Goal: Information Seeking & Learning: Learn about a topic

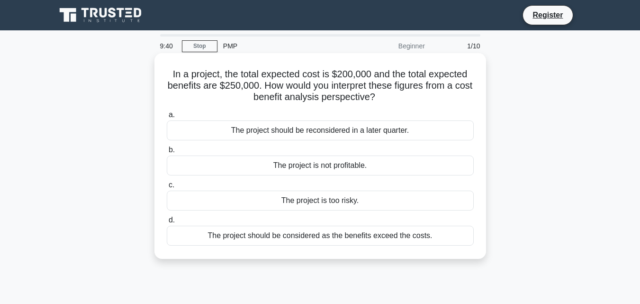
drag, startPoint x: 225, startPoint y: 72, endPoint x: 419, endPoint y: 94, distance: 195.4
click at [419, 94] on h5 "In a project, the total expected cost is $200,000 and the total expected benefi…" at bounding box center [320, 85] width 309 height 35
click at [441, 97] on h5 "In a project, the total expected cost is $200,000 and the total expected benefi…" at bounding box center [320, 85] width 309 height 35
drag, startPoint x: 203, startPoint y: 77, endPoint x: 398, endPoint y: 98, distance: 196.2
click at [398, 98] on div "In a project, the total expected cost is $200,000 and the total expected benefi…" at bounding box center [320, 156] width 324 height 198
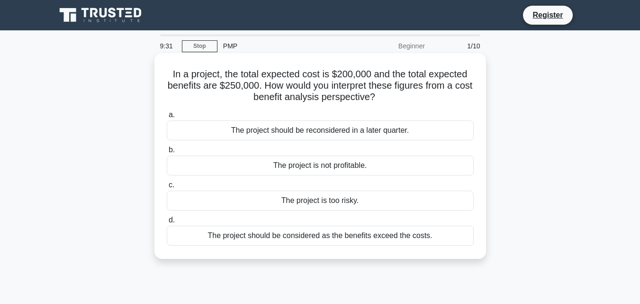
copy h5 "In a project, the total expected cost is $200,000 and the total expected benefi…"
click at [314, 239] on div "The project should be considered as the benefits exceed the costs." at bounding box center [320, 235] width 307 height 20
click at [167, 223] on input "d. The project should be considered as the benefits exceed the costs." at bounding box center [167, 220] width 0 height 6
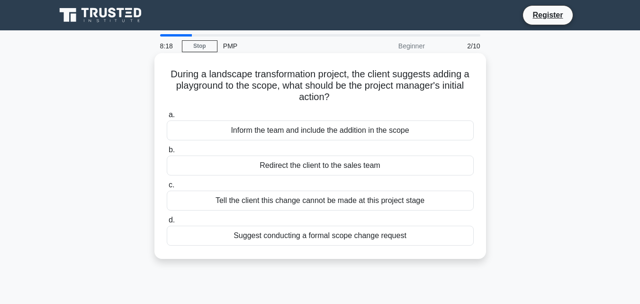
click at [292, 235] on div "Suggest conducting a formal scope change request" at bounding box center [320, 235] width 307 height 20
click at [167, 223] on input "d. Suggest conducting a formal scope change request" at bounding box center [167, 220] width 0 height 6
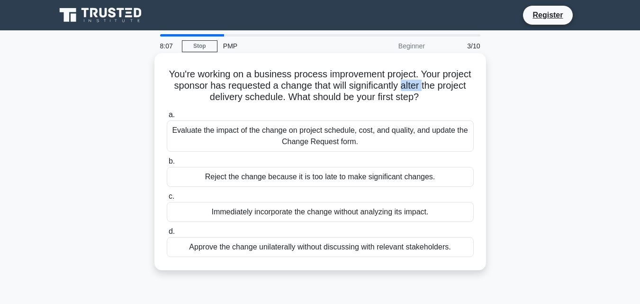
drag, startPoint x: 433, startPoint y: 87, endPoint x: 456, endPoint y: 87, distance: 22.7
click at [456, 87] on h5 "You're working on a business process improvement project. Your project sponsor …" at bounding box center [320, 85] width 309 height 35
click at [286, 127] on div "Evaluate the impact of the change on project schedule, cost, and quality, and u…" at bounding box center [320, 135] width 307 height 31
click at [167, 118] on input "a. Evaluate the impact of the change on project schedule, cost, and quality, an…" at bounding box center [167, 115] width 0 height 6
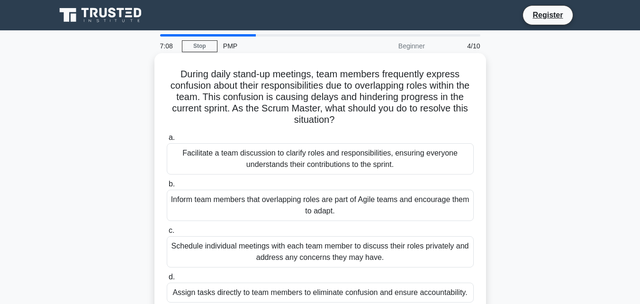
click at [402, 100] on h5 "During daily stand-up meetings, team members frequently express confusion about…" at bounding box center [320, 97] width 309 height 58
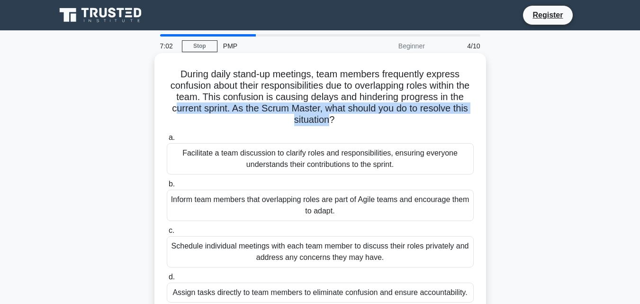
drag, startPoint x: 190, startPoint y: 107, endPoint x: 340, endPoint y: 117, distance: 149.5
click at [340, 117] on h5 "During daily stand-up meetings, team members frequently express confusion about…" at bounding box center [320, 97] width 309 height 58
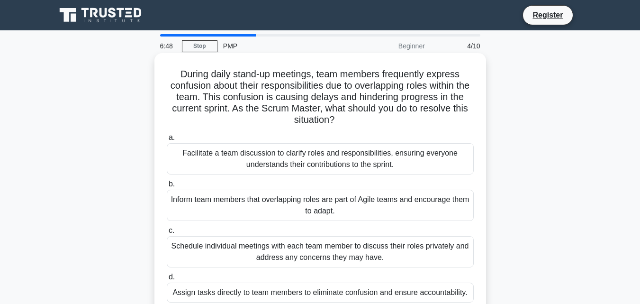
click at [358, 161] on div "Facilitate a team discussion to clarify roles and responsibilities, ensuring ev…" at bounding box center [320, 158] width 307 height 31
click at [167, 141] on input "a. Facilitate a team discussion to clarify roles and responsibilities, ensuring…" at bounding box center [167, 137] width 0 height 6
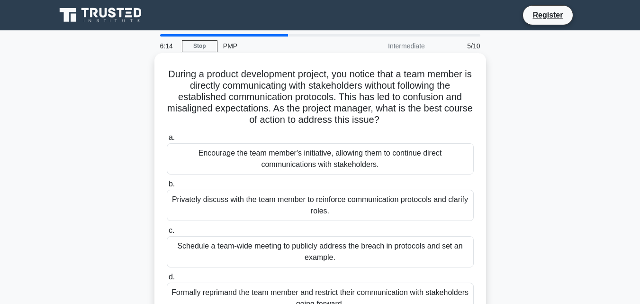
click at [285, 211] on div "Privately discuss with the team member to reinforce communication protocols and…" at bounding box center [320, 204] width 307 height 31
click at [167, 187] on input "b. Privately discuss with the team member to reinforce communication protocols …" at bounding box center [167, 184] width 0 height 6
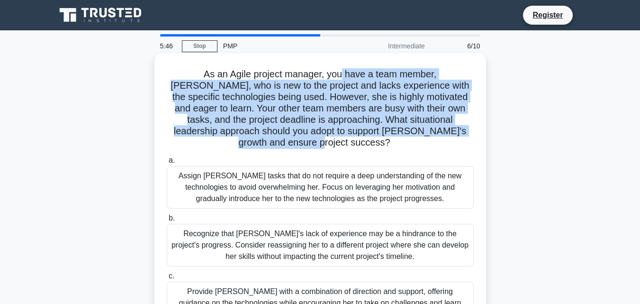
drag, startPoint x: 313, startPoint y: 74, endPoint x: 469, endPoint y: 126, distance: 163.8
click at [469, 126] on h5 "As an Agile project manager, you have a team member, Sarah, who is new to the p…" at bounding box center [320, 108] width 309 height 81
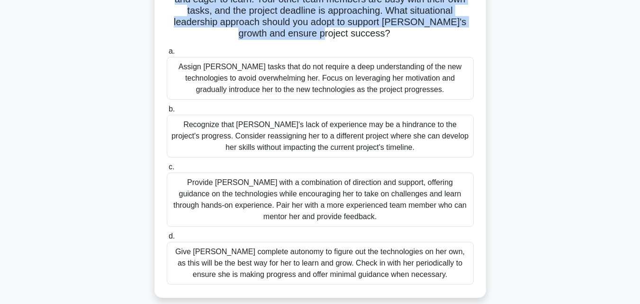
scroll to position [126, 0]
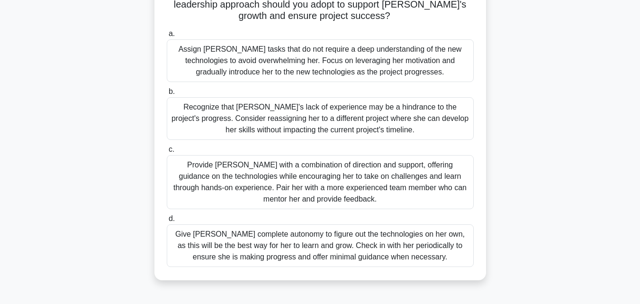
click at [336, 184] on div "Provide Sarah with a combination of direction and support, offering guidance on…" at bounding box center [320, 182] width 307 height 54
click at [167, 152] on input "c. Provide Sarah with a combination of direction and support, offering guidance…" at bounding box center [167, 149] width 0 height 6
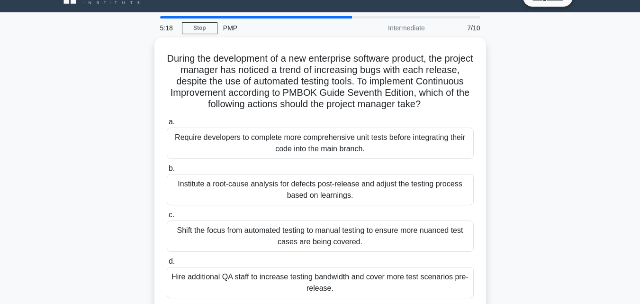
scroll to position [0, 0]
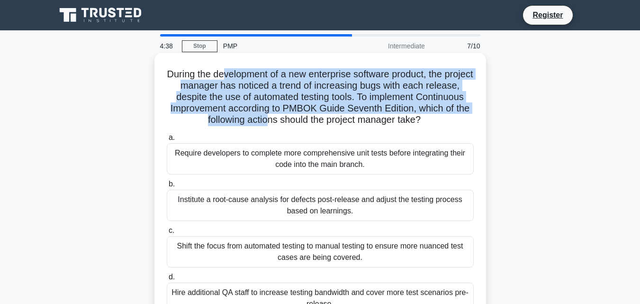
drag, startPoint x: 239, startPoint y: 75, endPoint x: 294, endPoint y: 116, distance: 68.9
click at [294, 116] on h5 "During the development of a new enterprise software product, the project manage…" at bounding box center [320, 97] width 309 height 58
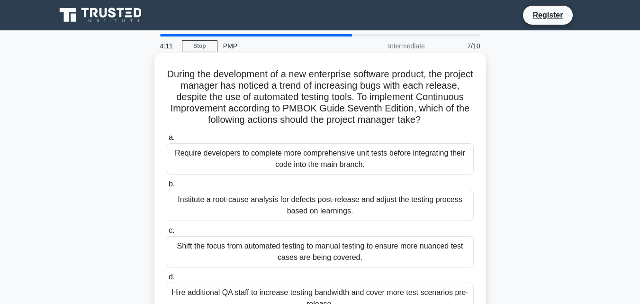
click at [259, 159] on div "Require developers to complete more comprehensive unit tests before integrating…" at bounding box center [320, 158] width 307 height 31
click at [167, 141] on input "a. Require developers to complete more comprehensive unit tests before integrat…" at bounding box center [167, 137] width 0 height 6
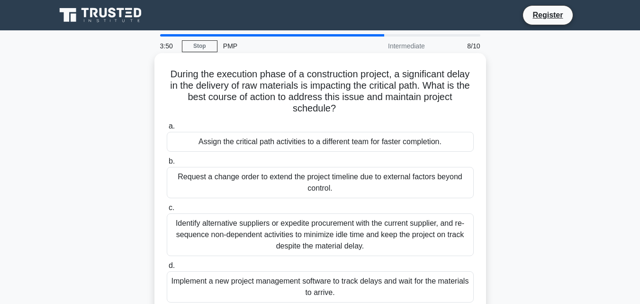
drag, startPoint x: 186, startPoint y: 75, endPoint x: 457, endPoint y: 107, distance: 272.7
click at [457, 107] on h5 "During the execution phase of a construction project, a significant delay in th…" at bounding box center [320, 91] width 309 height 46
click at [367, 237] on div "Identify alternative suppliers or expedite procurement with the current supplie…" at bounding box center [320, 234] width 307 height 43
click at [167, 211] on input "c. Identify alternative suppliers or expedite procurement with the current supp…" at bounding box center [167, 208] width 0 height 6
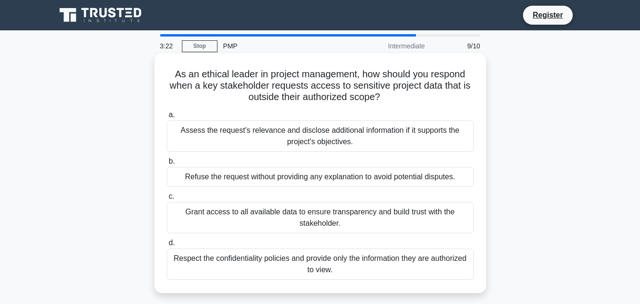
drag, startPoint x: 206, startPoint y: 76, endPoint x: 395, endPoint y: 100, distance: 190.5
click at [396, 100] on h5 "As an ethical leader in project management, how should you respond when a key s…" at bounding box center [320, 85] width 309 height 35
click at [302, 143] on div "Assess the request's relevance and disclose additional information if it suppor…" at bounding box center [320, 135] width 307 height 31
click at [167, 118] on input "a. Assess the request's relevance and disclose additional information if it sup…" at bounding box center [167, 115] width 0 height 6
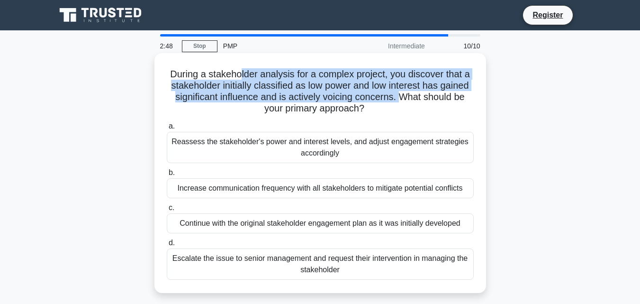
drag, startPoint x: 238, startPoint y: 74, endPoint x: 401, endPoint y: 98, distance: 164.1
click at [401, 98] on h5 "During a stakeholder analysis for a complex project, you discover that a stakeh…" at bounding box center [320, 91] width 309 height 46
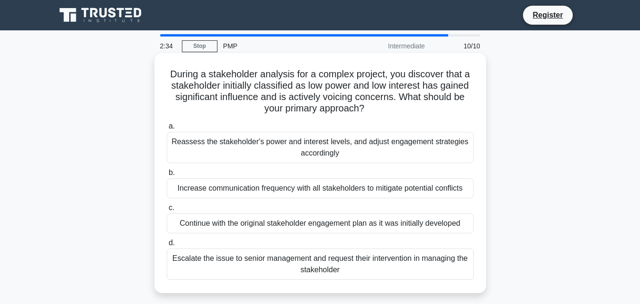
click at [367, 149] on div "Reassess the stakeholder's power and interest levels, and adjust engagement str…" at bounding box center [320, 147] width 307 height 31
click at [167, 129] on input "a. Reassess the stakeholder's power and interest levels, and adjust engagement …" at bounding box center [167, 126] width 0 height 6
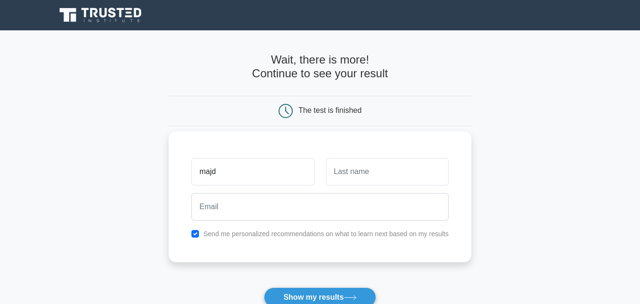
type input "majd"
type input "qudah"
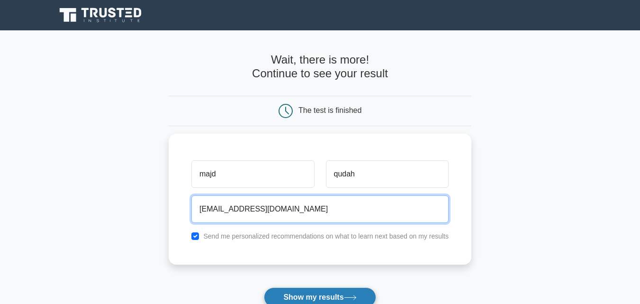
type input "glory15mq@gmail.com"
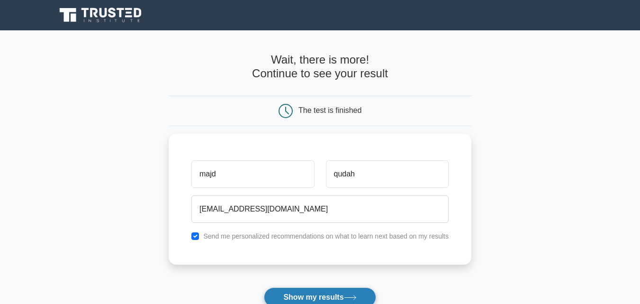
click at [332, 291] on button "Show my results" at bounding box center [320, 297] width 112 height 20
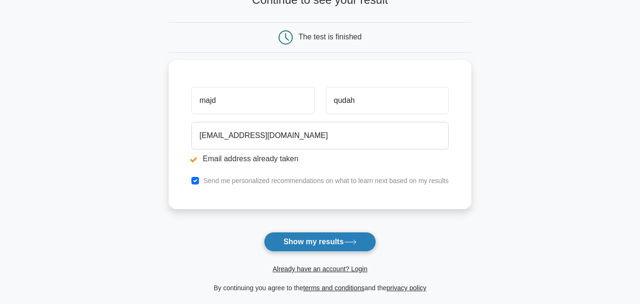
scroll to position [126, 0]
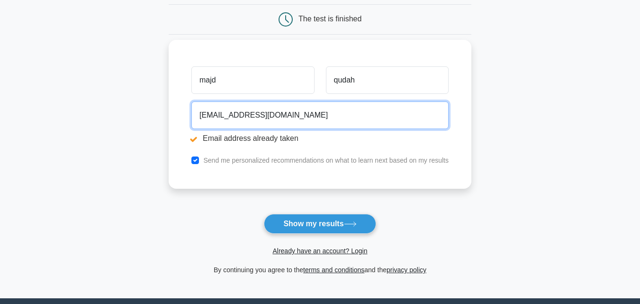
drag, startPoint x: 286, startPoint y: 116, endPoint x: 224, endPoint y: 117, distance: 62.0
click at [224, 117] on input "[EMAIL_ADDRESS][DOMAIN_NAME]" at bounding box center [319, 114] width 257 height 27
click at [235, 116] on input "[EMAIL_ADDRESS][DOMAIN_NAME]" at bounding box center [319, 114] width 257 height 27
drag, startPoint x: 235, startPoint y: 116, endPoint x: 177, endPoint y: 116, distance: 58.2
click at [177, 116] on div "[PERSON_NAME][GEOGRAPHIC_DATA] [EMAIL_ADDRESS][DOMAIN_NAME] Email address alrea…" at bounding box center [320, 114] width 303 height 149
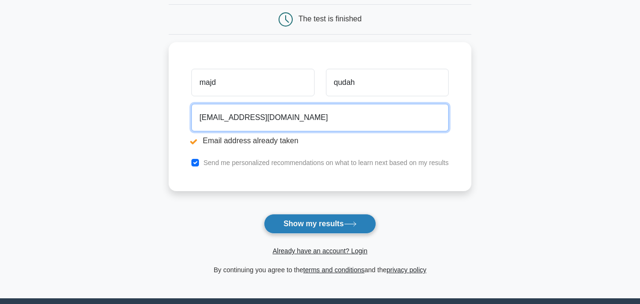
type input "adam15mq@gmail.com"
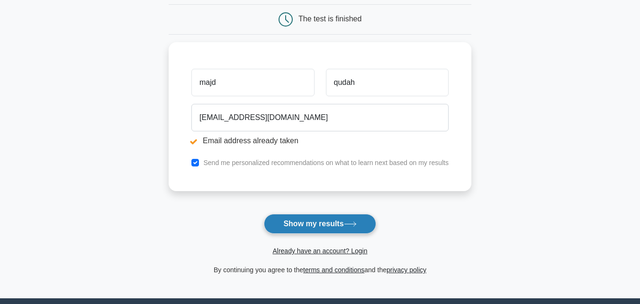
click at [309, 229] on button "Show my results" at bounding box center [320, 224] width 112 height 20
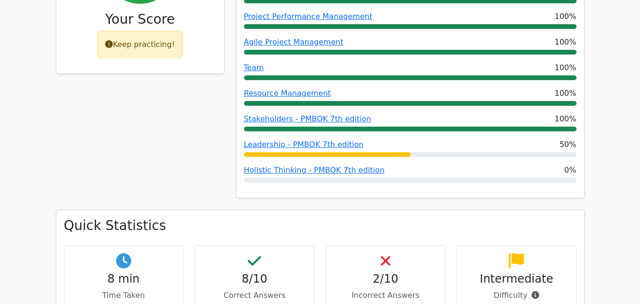
scroll to position [505, 0]
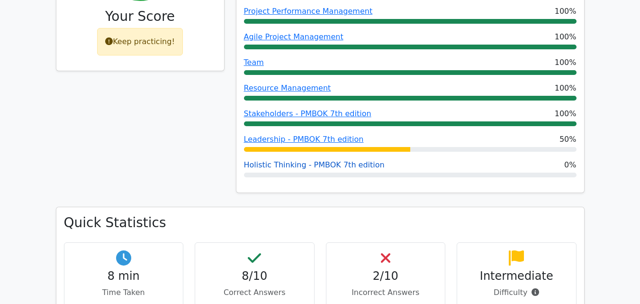
click at [302, 160] on link "Holistic Thinking - PMBOK 7th edition" at bounding box center [314, 164] width 141 height 9
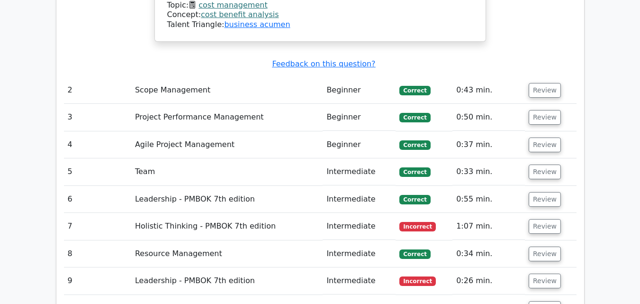
scroll to position [1263, 0]
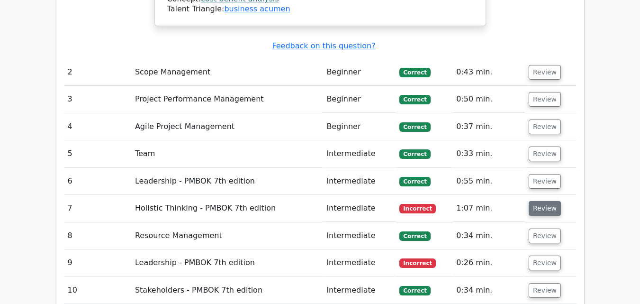
click at [534, 201] on button "Review" at bounding box center [544, 208] width 32 height 15
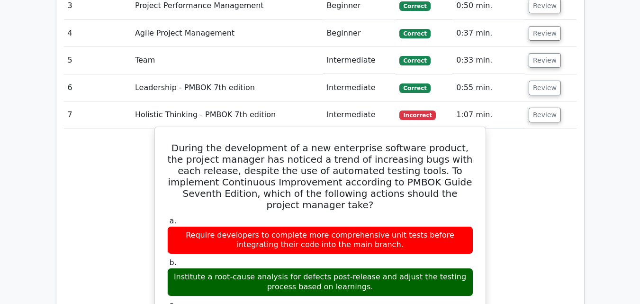
scroll to position [1389, 0]
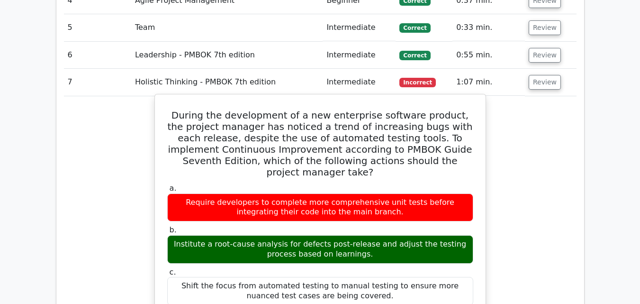
drag, startPoint x: 319, startPoint y: 178, endPoint x: 359, endPoint y: 175, distance: 39.9
click at [359, 235] on div "Institute a root-cause analysis for defects post-release and adjust the testing…" at bounding box center [320, 249] width 306 height 28
copy div "post-release"
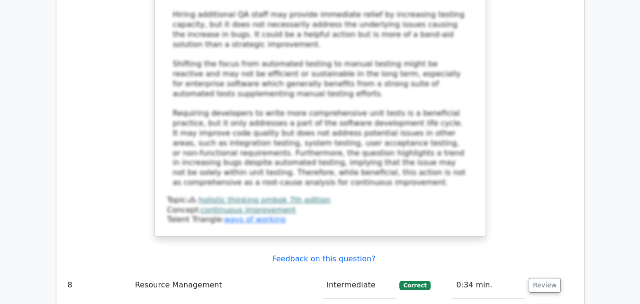
scroll to position [1894, 0]
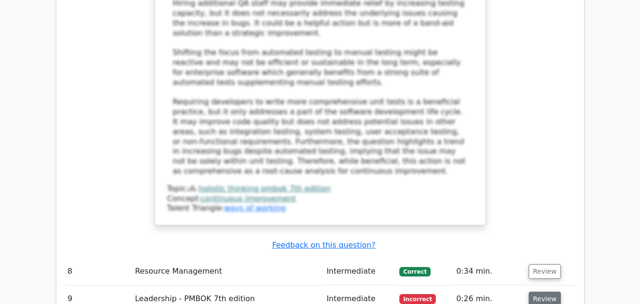
click at [539, 291] on button "Review" at bounding box center [544, 298] width 32 height 15
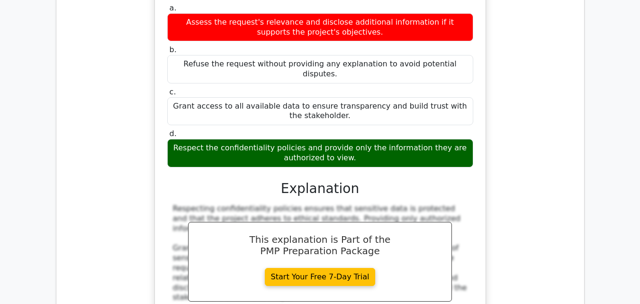
scroll to position [2273, 0]
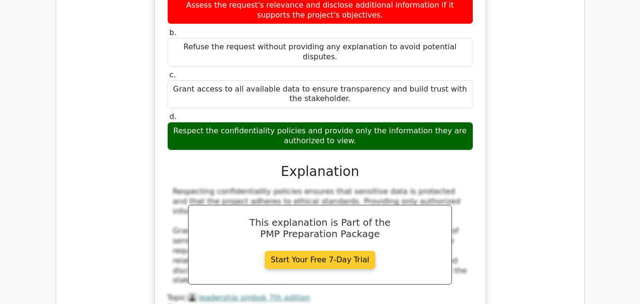
click at [317, 251] on link "Start Your Free 7-Day Trial" at bounding box center [320, 260] width 111 height 18
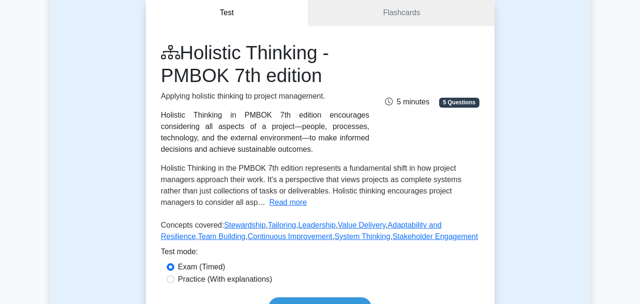
scroll to position [126, 0]
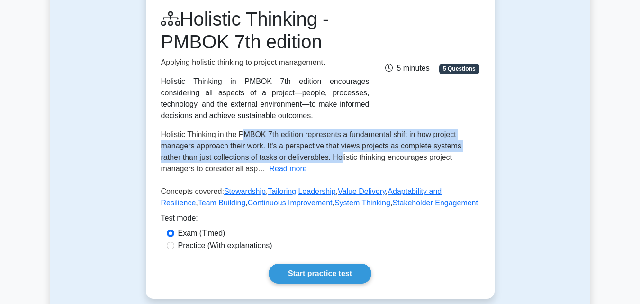
drag, startPoint x: 245, startPoint y: 134, endPoint x: 252, endPoint y: 107, distance: 27.0
click at [339, 154] on span "Holistic Thinking in the PMBOK 7th edition represents a fundamental shift in ho…" at bounding box center [311, 151] width 300 height 42
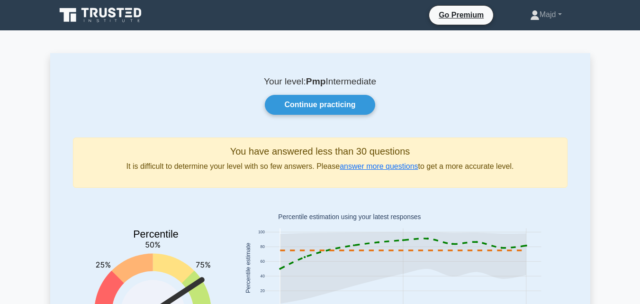
drag, startPoint x: 380, startPoint y: 82, endPoint x: 305, endPoint y: 81, distance: 74.8
click at [305, 81] on p "Your level: Pmp Intermediate" at bounding box center [320, 81] width 494 height 11
copy p "Pmp Intermediate"
click at [359, 166] on link "answer more questions" at bounding box center [379, 166] width 78 height 8
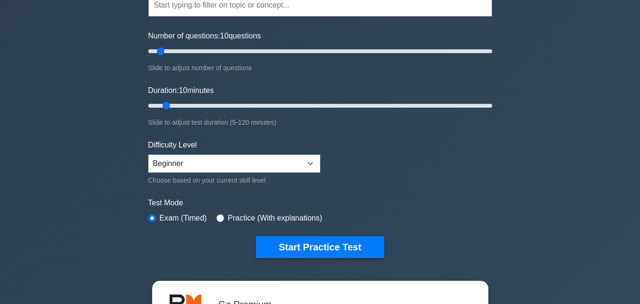
scroll to position [126, 0]
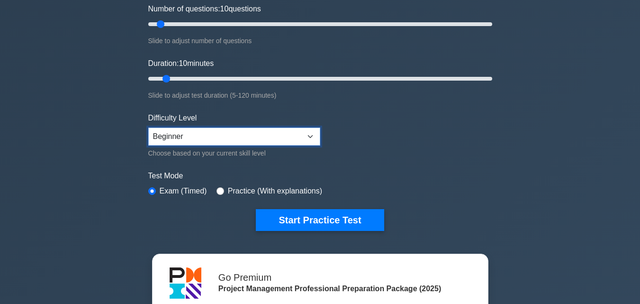
click at [222, 144] on select "Beginner Intermediate Expert" at bounding box center [234, 136] width 172 height 18
select select "expert"
click at [148, 127] on select "Beginner Intermediate Expert" at bounding box center [234, 136] width 172 height 18
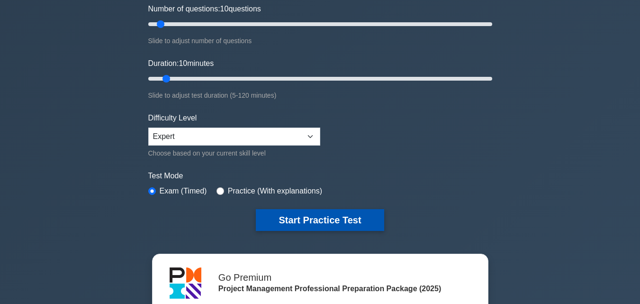
click at [327, 215] on button "Start Practice Test" at bounding box center [320, 220] width 128 height 22
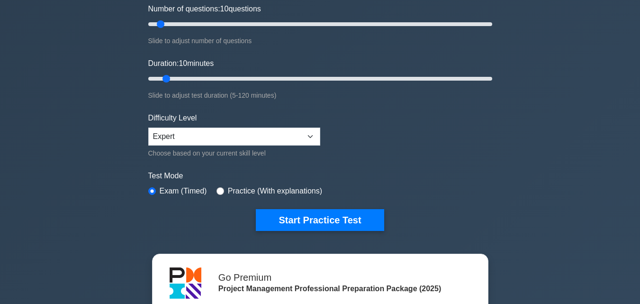
scroll to position [0, 0]
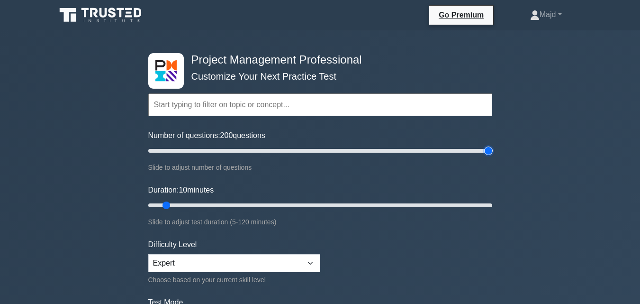
drag, startPoint x: 0, startPoint y: 0, endPoint x: 511, endPoint y: 157, distance: 534.5
click at [492, 156] on input "Number of questions: 200 questions" at bounding box center [320, 150] width 344 height 11
drag, startPoint x: 488, startPoint y: 148, endPoint x: 211, endPoint y: 149, distance: 277.5
type input "40"
click at [211, 149] on input "Number of questions: 40 questions" at bounding box center [320, 150] width 344 height 11
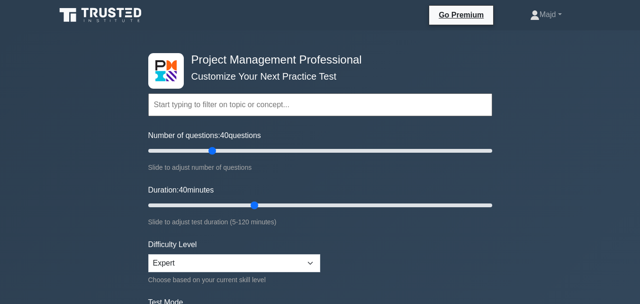
drag, startPoint x: 167, startPoint y: 203, endPoint x: 253, endPoint y: 205, distance: 85.7
type input "40"
click at [253, 205] on input "Duration: 40 minutes" at bounding box center [320, 204] width 344 height 11
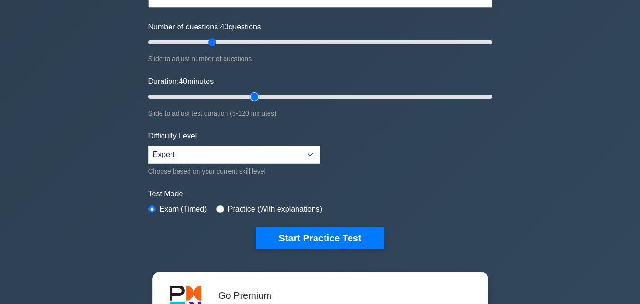
scroll to position [126, 0]
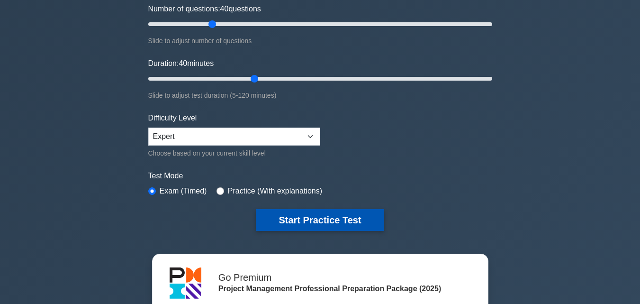
click at [286, 215] on button "Start Practice Test" at bounding box center [320, 220] width 128 height 22
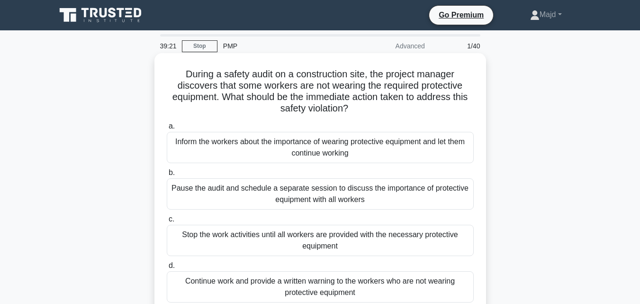
click at [307, 150] on div "Inform the workers about the importance of wearing protective equipment and let…" at bounding box center [320, 147] width 307 height 31
click at [167, 129] on input "a. Inform the workers about the importance of wearing protective equipment and …" at bounding box center [167, 126] width 0 height 6
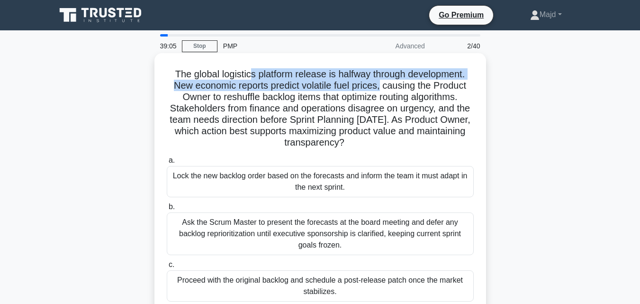
drag, startPoint x: 249, startPoint y: 75, endPoint x: 384, endPoint y: 87, distance: 135.0
click at [384, 87] on h5 "The global logistics platform release is halfway through development. New econo…" at bounding box center [320, 108] width 309 height 81
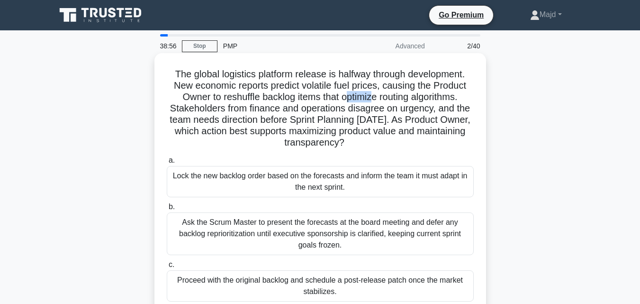
drag, startPoint x: 347, startPoint y: 98, endPoint x: 375, endPoint y: 98, distance: 27.9
click at [375, 98] on h5 "The global logistics platform release is halfway through development. New econo…" at bounding box center [320, 108] width 309 height 81
drag, startPoint x: 350, startPoint y: 109, endPoint x: 437, endPoint y: 109, distance: 87.1
click at [437, 109] on h5 "The global logistics platform release is halfway through development. New econo…" at bounding box center [320, 108] width 309 height 81
drag, startPoint x: 200, startPoint y: 118, endPoint x: 352, endPoint y: 120, distance: 152.5
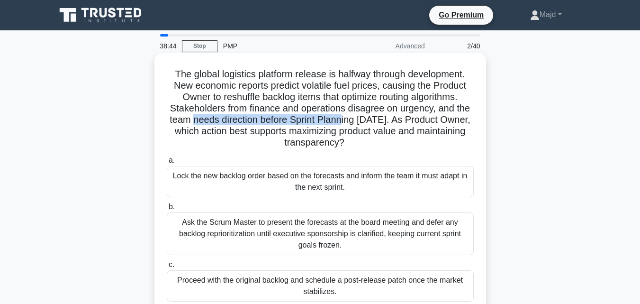
click at [352, 120] on h5 "The global logistics platform release is halfway through development. New econo…" at bounding box center [320, 108] width 309 height 81
drag, startPoint x: 310, startPoint y: 133, endPoint x: 376, endPoint y: 132, distance: 65.8
click at [376, 132] on h5 "The global logistics platform release is halfway through development. New econo…" at bounding box center [320, 108] width 309 height 81
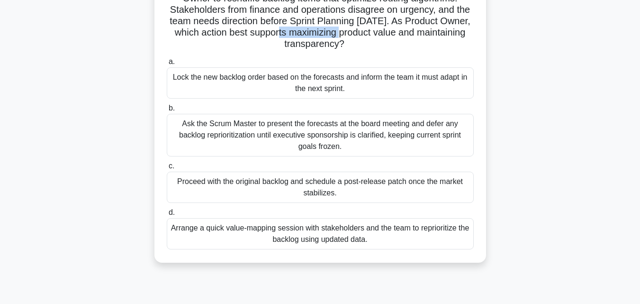
scroll to position [81, 0]
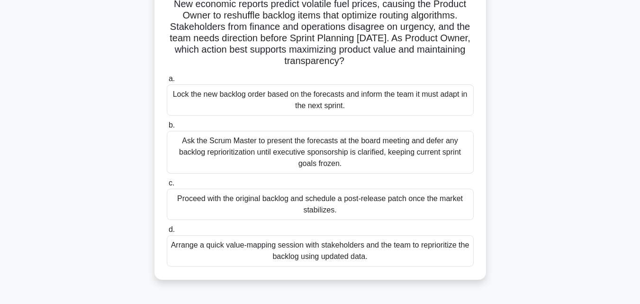
click at [305, 251] on div "Arrange a quick value-mapping session with stakeholders and the team to reprior…" at bounding box center [320, 250] width 307 height 31
click at [167, 233] on input "d. Arrange a quick value-mapping session with stakeholders and the team to repr…" at bounding box center [167, 229] width 0 height 6
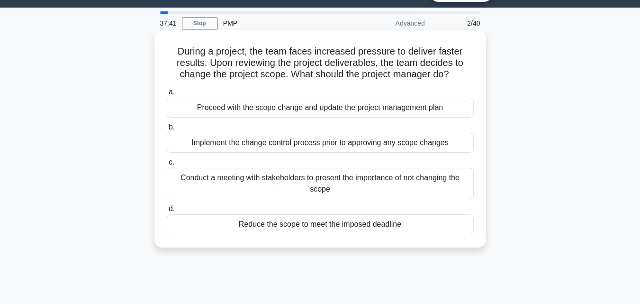
scroll to position [0, 0]
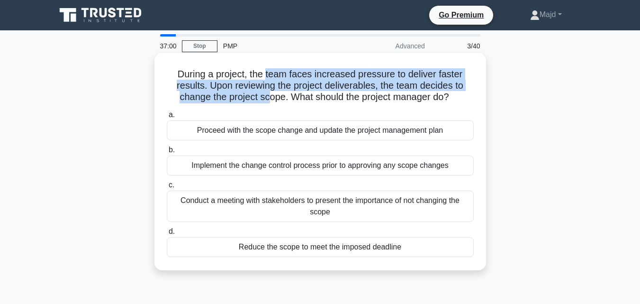
drag, startPoint x: 266, startPoint y: 74, endPoint x: 266, endPoint y: 94, distance: 19.9
click at [266, 94] on h5 "During a project, the team faces increased pressure to deliver faster results. …" at bounding box center [320, 85] width 309 height 35
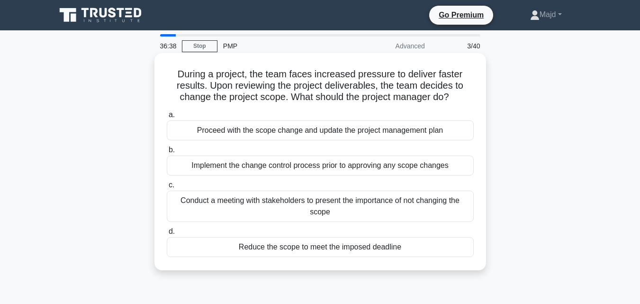
click at [312, 209] on div "Conduct a meeting with stakeholders to present the importance of not changing t…" at bounding box center [320, 205] width 307 height 31
click at [167, 188] on input "c. Conduct a meeting with stakeholders to present the importance of not changin…" at bounding box center [167, 185] width 0 height 6
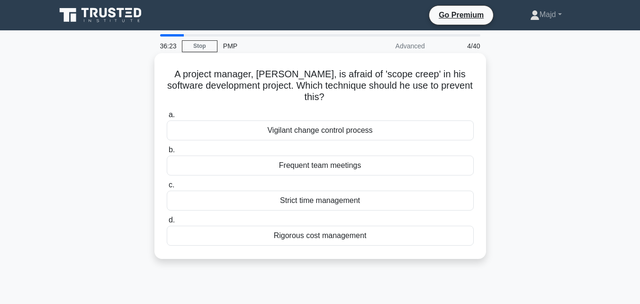
click at [180, 71] on h5 "A project manager, Mike, is afraid of 'scope creep' in his software development…" at bounding box center [320, 85] width 309 height 35
drag, startPoint x: 172, startPoint y: 70, endPoint x: 439, endPoint y: 244, distance: 318.5
click at [439, 244] on div "A project manager, Mike, is afraid of 'scope creep' in his software development…" at bounding box center [320, 156] width 324 height 198
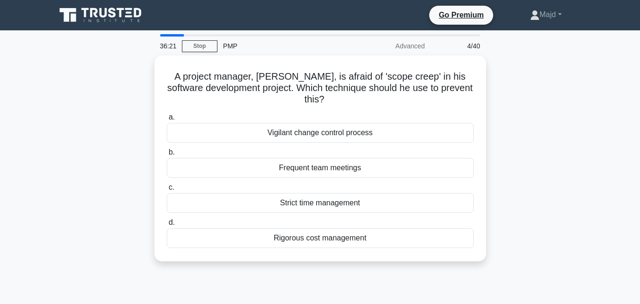
copy div "A project manager, Mike, is afraid of 'scope creep' in his software development…"
click at [542, 154] on div "A project manager, Mike, is afraid of 'scope creep' in his software development…" at bounding box center [320, 163] width 540 height 217
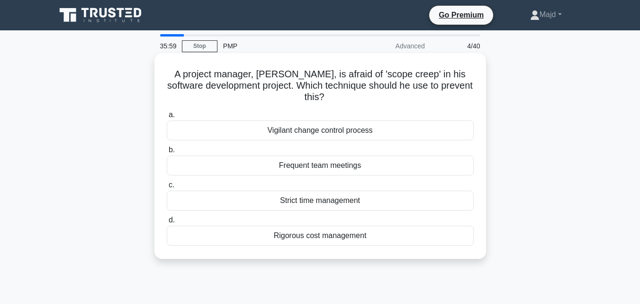
click at [384, 131] on div "Vigilant change control process" at bounding box center [320, 130] width 307 height 20
click at [167, 118] on input "a. Vigilant change control process" at bounding box center [167, 115] width 0 height 6
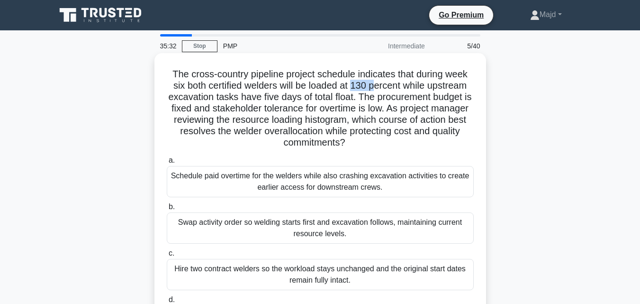
drag, startPoint x: 354, startPoint y: 83, endPoint x: 374, endPoint y: 83, distance: 19.9
click at [374, 83] on h5 "The cross-country pipeline project schedule indicates that during week six both…" at bounding box center [320, 108] width 309 height 81
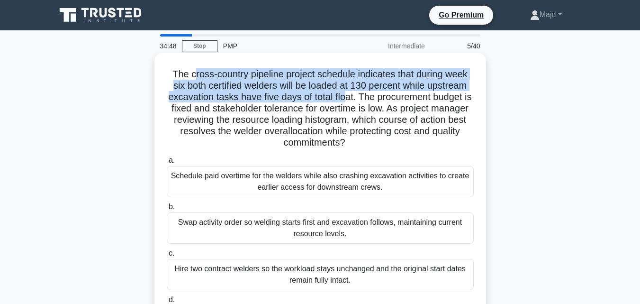
drag, startPoint x: 192, startPoint y: 75, endPoint x: 335, endPoint y: 96, distance: 144.5
click at [348, 100] on h5 "The cross-country pipeline project schedule indicates that during week six both…" at bounding box center [320, 108] width 309 height 81
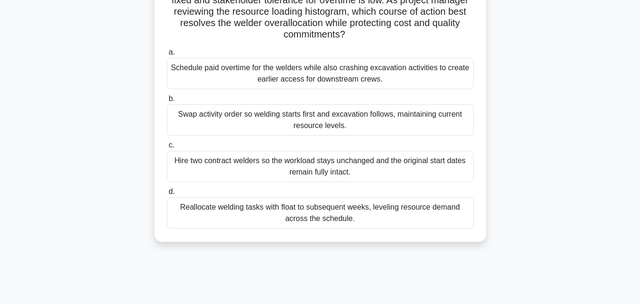
scroll to position [126, 0]
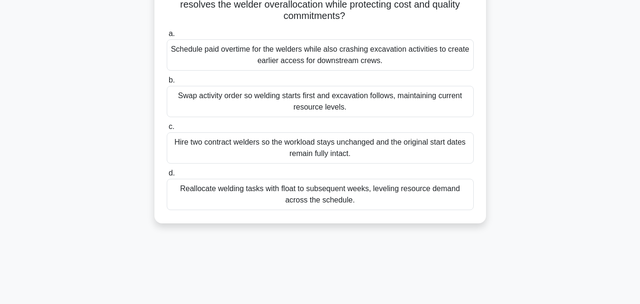
click at [392, 197] on div "Reallocate welding tasks with float to subsequent weeks, leveling resource dema…" at bounding box center [320, 194] width 307 height 31
click at [167, 176] on input "d. Reallocate welding tasks with float to subsequent weeks, leveling resource d…" at bounding box center [167, 173] width 0 height 6
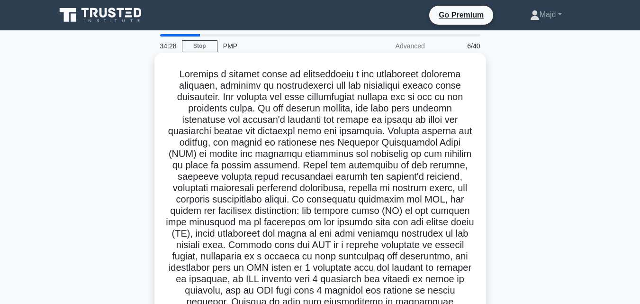
scroll to position [223, 0]
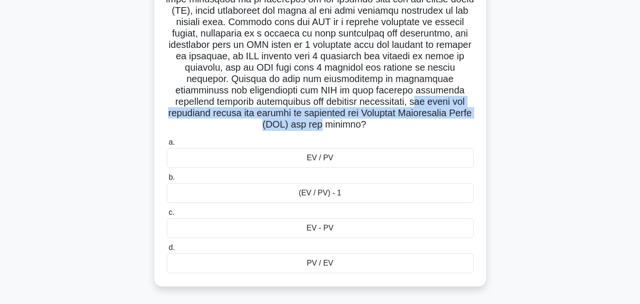
drag, startPoint x: 341, startPoint y: 100, endPoint x: 471, endPoint y: 107, distance: 129.5
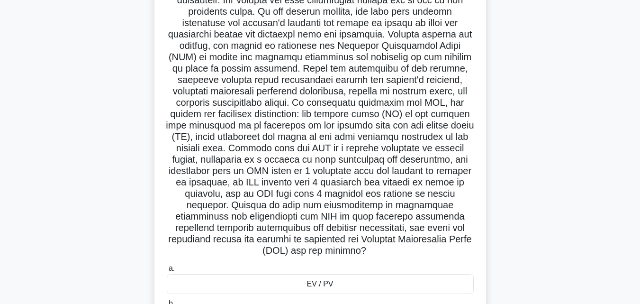
scroll to position [0, 0]
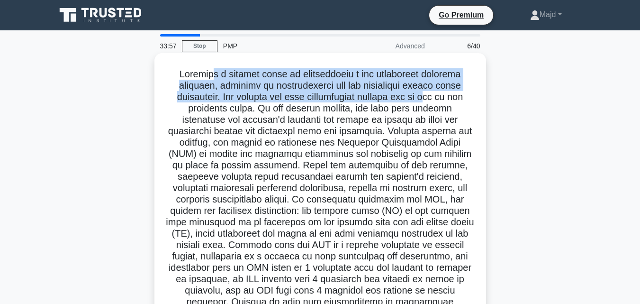
drag, startPoint x: 209, startPoint y: 77, endPoint x: 437, endPoint y: 102, distance: 228.7
click at [438, 101] on h5 ".spinner_0XTQ{transform-origin:center;animation:spinner_y6GP .75s linear infini…" at bounding box center [320, 210] width 309 height 285
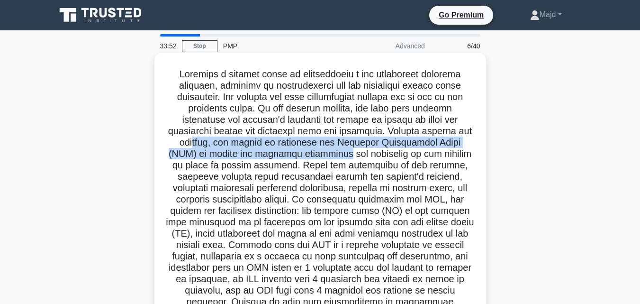
drag, startPoint x: 187, startPoint y: 143, endPoint x: 307, endPoint y: 156, distance: 120.9
click at [307, 156] on h5 ".spinner_0XTQ{transform-origin:center;animation:spinner_y6GP .75s linear infini…" at bounding box center [320, 210] width 309 height 285
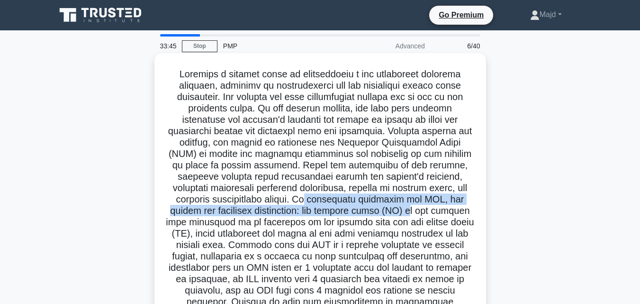
drag, startPoint x: 296, startPoint y: 201, endPoint x: 363, endPoint y: 216, distance: 68.5
click at [390, 214] on h5 ".spinner_0XTQ{transform-origin:center;animation:spinner_y6GP .75s linear infini…" at bounding box center [320, 210] width 309 height 285
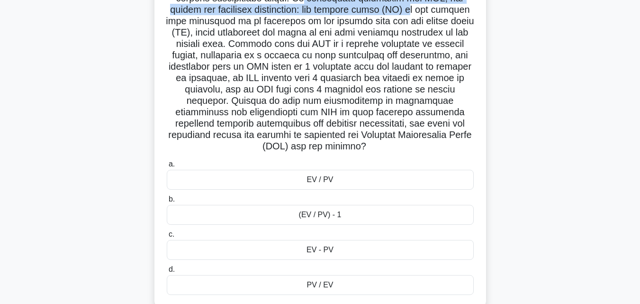
scroll to position [223, 0]
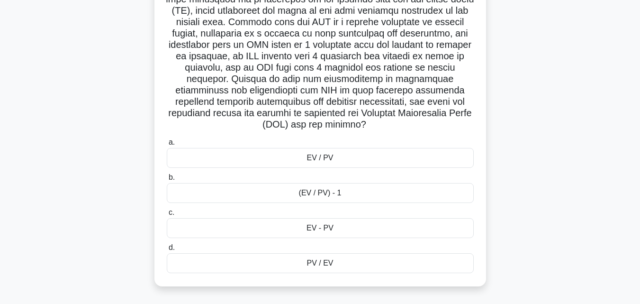
click at [332, 160] on div "EV / PV" at bounding box center [320, 158] width 307 height 20
click at [167, 145] on input "a. EV / PV" at bounding box center [167, 142] width 0 height 6
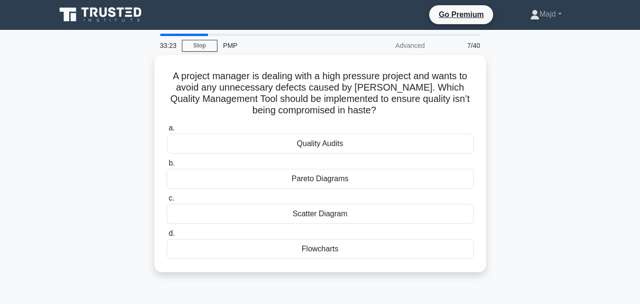
scroll to position [0, 0]
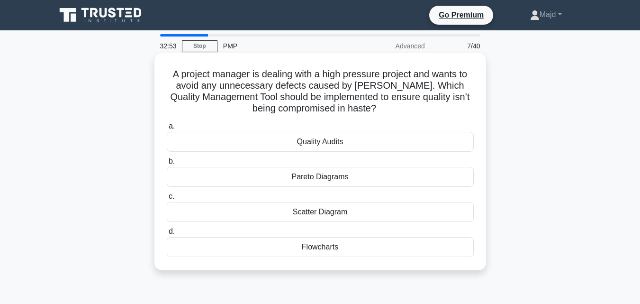
click at [301, 108] on h5 "A project manager is dealing with a high pressure project and wants to avoid an…" at bounding box center [320, 91] width 309 height 46
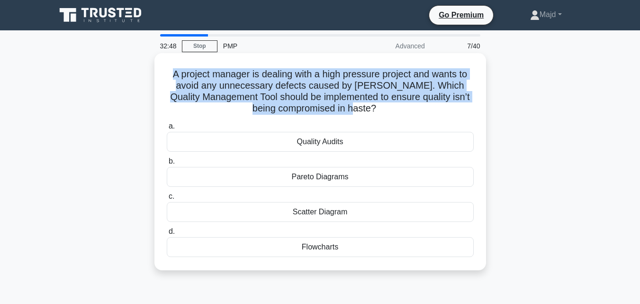
drag, startPoint x: 170, startPoint y: 70, endPoint x: 368, endPoint y: 106, distance: 201.7
click at [368, 106] on h5 "A project manager is dealing with a high pressure project and wants to avoid an…" at bounding box center [320, 91] width 309 height 46
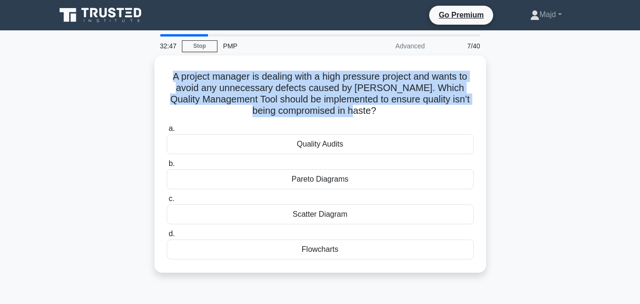
copy h5 "A project manager is dealing with a high pressure project and wants to avoid an…"
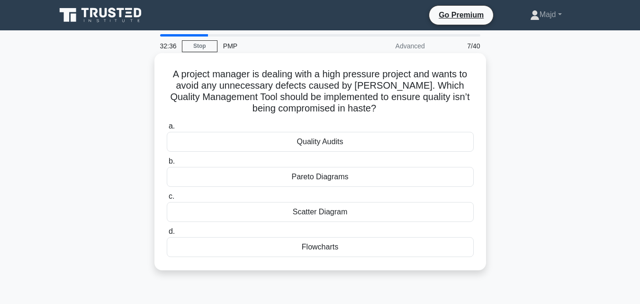
click at [348, 142] on div "Quality Audits" at bounding box center [320, 142] width 307 height 20
click at [167, 129] on input "a. Quality Audits" at bounding box center [167, 126] width 0 height 6
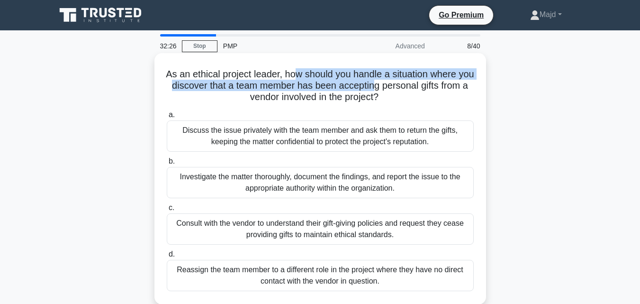
drag, startPoint x: 302, startPoint y: 71, endPoint x: 399, endPoint y: 86, distance: 97.8
click at [399, 86] on h5 "As an ethical project leader, how should you handle a situation where you disco…" at bounding box center [320, 85] width 309 height 35
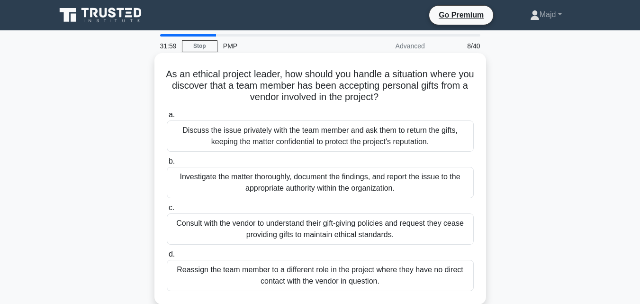
click at [313, 133] on div "Discuss the issue privately with the team member and ask them to return the gif…" at bounding box center [320, 135] width 307 height 31
click at [167, 118] on input "a. Discuss the issue privately with the team member and ask them to return the …" at bounding box center [167, 115] width 0 height 6
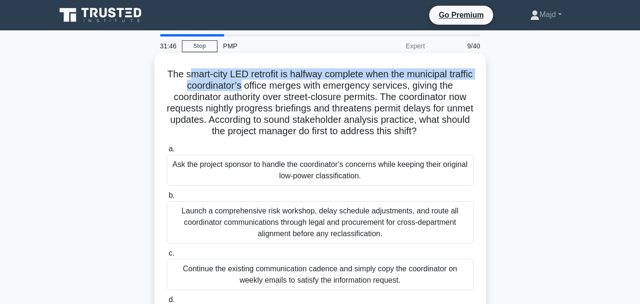
drag, startPoint x: 197, startPoint y: 74, endPoint x: 253, endPoint y: 87, distance: 58.4
click at [253, 87] on h5 "The smart-city LED retrofit is halfway complete when the municipal traffic coor…" at bounding box center [320, 102] width 309 height 69
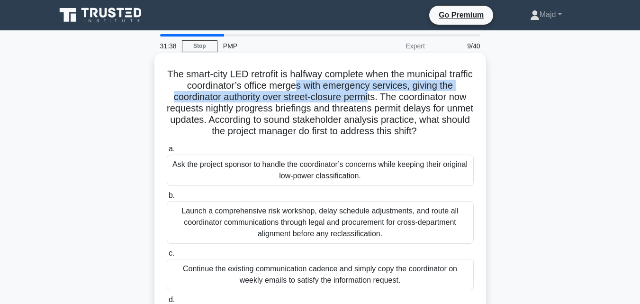
drag, startPoint x: 308, startPoint y: 88, endPoint x: 370, endPoint y: 98, distance: 62.4
click at [370, 98] on h5 "The smart-city LED retrofit is halfway complete when the municipal traffic coor…" at bounding box center [320, 102] width 309 height 69
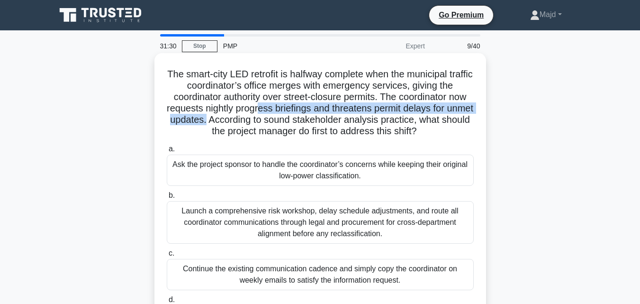
drag, startPoint x: 271, startPoint y: 110, endPoint x: 235, endPoint y: 121, distance: 37.6
click at [235, 121] on h5 "The smart-city LED retrofit is halfway complete when the municipal traffic coor…" at bounding box center [320, 102] width 309 height 69
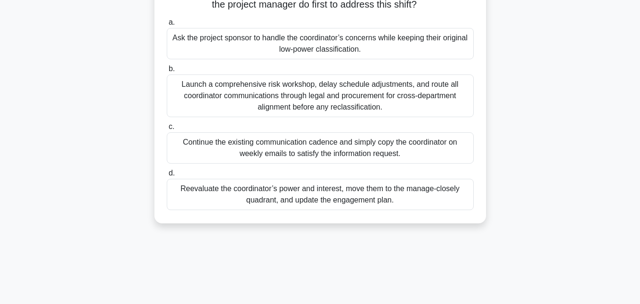
click at [308, 193] on div "Reevaluate the coordinator’s power and interest, move them to the manage-closel…" at bounding box center [320, 194] width 307 height 31
click at [167, 176] on input "d. Reevaluate the coordinator’s power and interest, move them to the manage-clo…" at bounding box center [167, 173] width 0 height 6
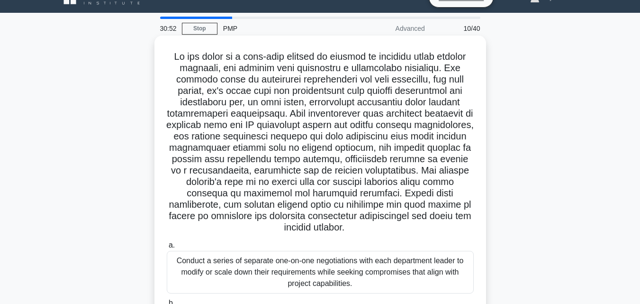
scroll to position [0, 0]
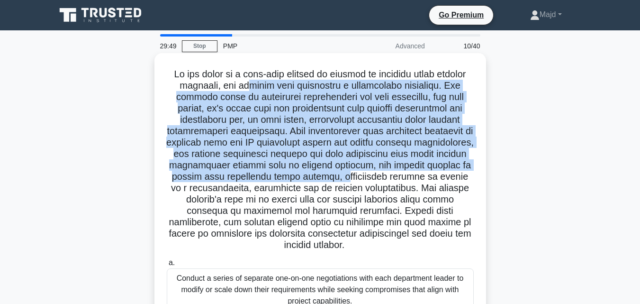
drag, startPoint x: 272, startPoint y: 85, endPoint x: 388, endPoint y: 178, distance: 148.5
click at [388, 178] on h5 ".spinner_0XTQ{transform-origin:center;animation:spinner_y6GP .75s linear infini…" at bounding box center [320, 159] width 309 height 183
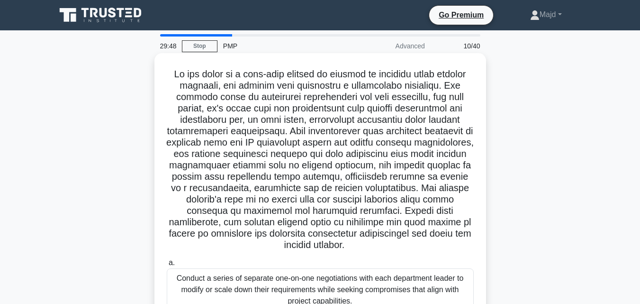
click at [404, 179] on h5 ".spinner_0XTQ{transform-origin:center;animation:spinner_y6GP .75s linear infini…" at bounding box center [320, 159] width 309 height 183
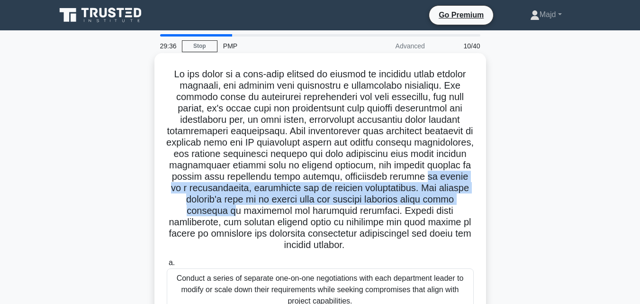
drag, startPoint x: 173, startPoint y: 188, endPoint x: 256, endPoint y: 206, distance: 84.4
click at [256, 206] on h5 ".spinner_0XTQ{transform-origin:center;animation:spinner_y6GP .75s linear infini…" at bounding box center [320, 159] width 309 height 183
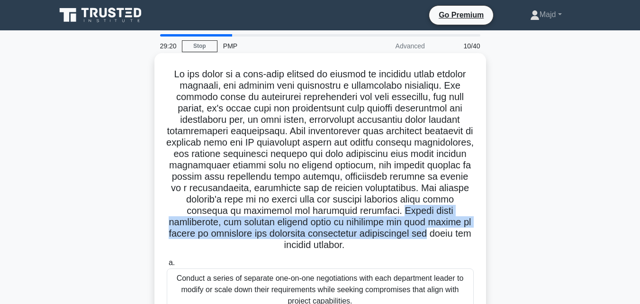
drag, startPoint x: 399, startPoint y: 207, endPoint x: 440, endPoint y: 230, distance: 47.1
click at [440, 230] on h5 ".spinner_0XTQ{transform-origin:center;animation:spinner_y6GP .75s linear infini…" at bounding box center [320, 159] width 309 height 183
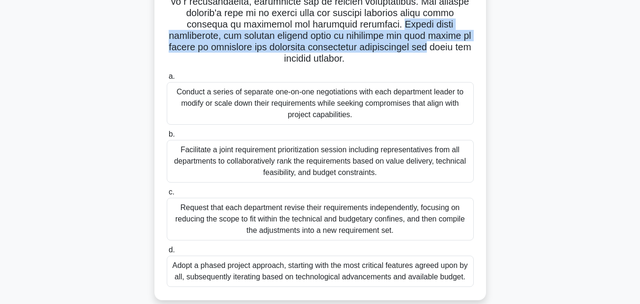
scroll to position [208, 0]
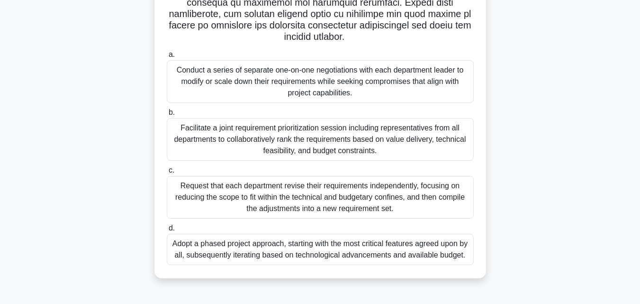
click at [329, 143] on div "Facilitate a joint requirement prioritization session including representatives…" at bounding box center [320, 139] width 307 height 43
click at [167, 116] on input "b. Facilitate a joint requirement prioritization session including representati…" at bounding box center [167, 112] width 0 height 6
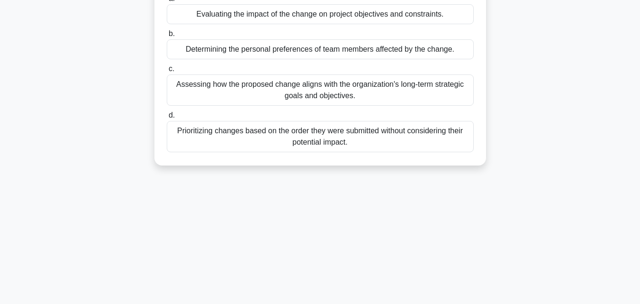
scroll to position [0, 0]
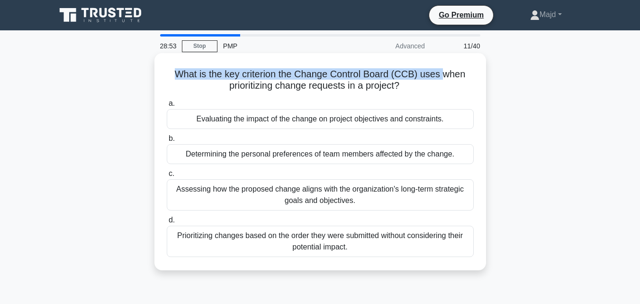
drag, startPoint x: 178, startPoint y: 75, endPoint x: 443, endPoint y: 78, distance: 265.2
click at [443, 78] on h5 "What is the key criterion the Change Control Board (CCB) uses when prioritizing…" at bounding box center [320, 80] width 309 height 24
click at [192, 68] on h5 "What is the key criterion the Change Control Board (CCB) uses when prioritizing…" at bounding box center [320, 80] width 309 height 24
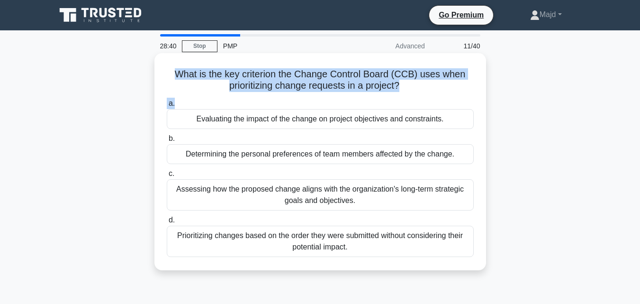
drag, startPoint x: 170, startPoint y: 72, endPoint x: 430, endPoint y: 102, distance: 262.6
click at [430, 102] on div "What is the key criterion the Change Control Board (CCB) uses when prioritizing…" at bounding box center [320, 161] width 324 height 209
copy div "What is the key criterion the Change Control Board (CCB) uses when prioritizing…"
click at [171, 65] on div "What is the key criterion the Change Control Board (CCB) uses when prioritizing…" at bounding box center [320, 161] width 324 height 209
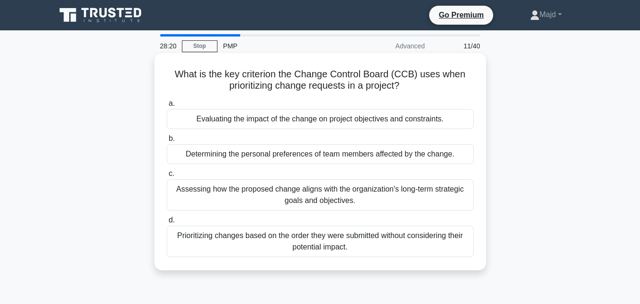
drag, startPoint x: 170, startPoint y: 67, endPoint x: 444, endPoint y: 258, distance: 334.1
click at [444, 258] on div "What is the key criterion the Change Control Board (CCB) uses when prioritizing…" at bounding box center [320, 161] width 324 height 209
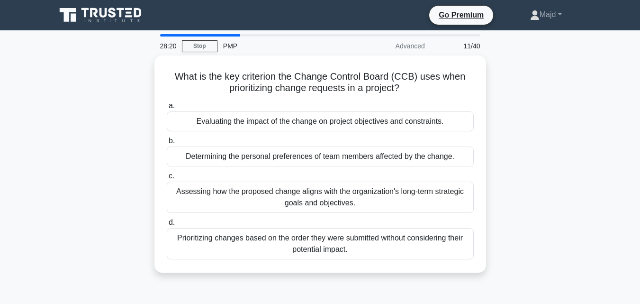
copy div "What is the key criterion the Change Control Board (CCB) uses when prioritizing…"
drag, startPoint x: 525, startPoint y: 113, endPoint x: 467, endPoint y: 0, distance: 126.6
click at [524, 113] on div "What is the key criterion the Change Control Board (CCB) uses when prioritizing…" at bounding box center [320, 169] width 540 height 228
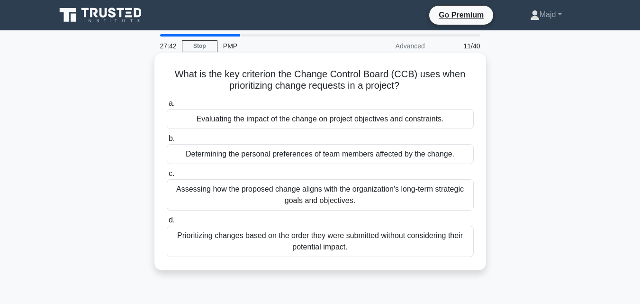
click at [370, 113] on div "Evaluating the impact of the change on project objectives and constraints." at bounding box center [320, 119] width 307 height 20
click at [167, 107] on input "a. Evaluating the impact of the change on project objectives and constraints." at bounding box center [167, 103] width 0 height 6
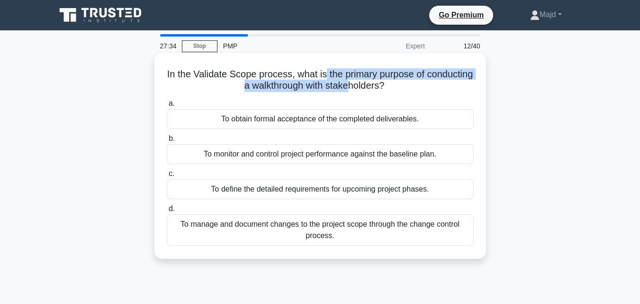
drag, startPoint x: 347, startPoint y: 76, endPoint x: 376, endPoint y: 85, distance: 29.8
click at [376, 85] on h5 "In the Validate Scope process, what is the primary purpose of conducting a walk…" at bounding box center [320, 80] width 309 height 24
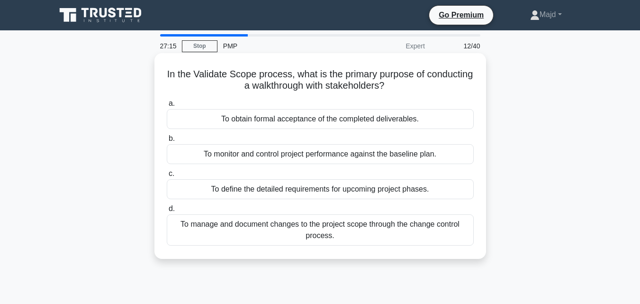
click at [325, 97] on div "a. To obtain formal acceptance of the completed deliverables. b. To monitor and…" at bounding box center [320, 172] width 318 height 152
click at [279, 121] on div "To obtain formal acceptance of the completed deliverables." at bounding box center [320, 119] width 307 height 20
click at [167, 107] on input "a. To obtain formal acceptance of the completed deliverables." at bounding box center [167, 103] width 0 height 6
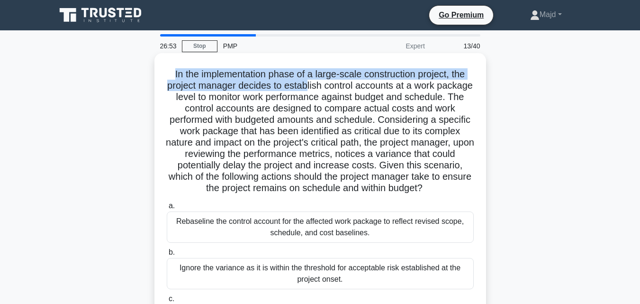
drag, startPoint x: 171, startPoint y: 71, endPoint x: 325, endPoint y: 90, distance: 155.6
click at [325, 90] on h5 "In the implementation phase of a large-scale construction project, the project …" at bounding box center [320, 131] width 309 height 126
click at [384, 76] on h5 "In the implementation phase of a large-scale construction project, the project …" at bounding box center [320, 131] width 309 height 126
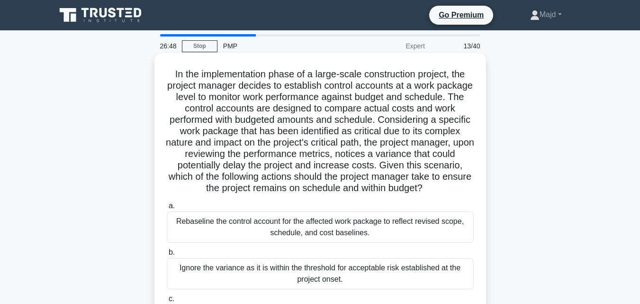
click at [441, 74] on h5 "In the implementation phase of a large-scale construction project, the project …" at bounding box center [320, 131] width 309 height 126
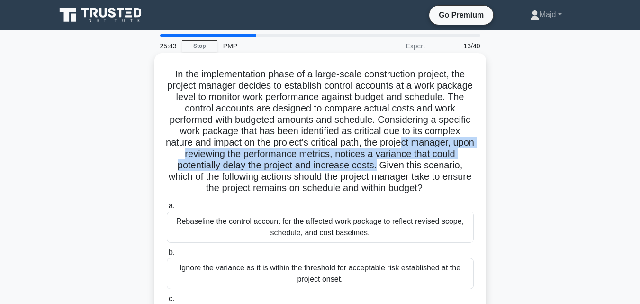
drag, startPoint x: 275, startPoint y: 152, endPoint x: 472, endPoint y: 160, distance: 197.1
click at [472, 160] on h5 "In the implementation phase of a large-scale construction project, the project …" at bounding box center [320, 131] width 309 height 126
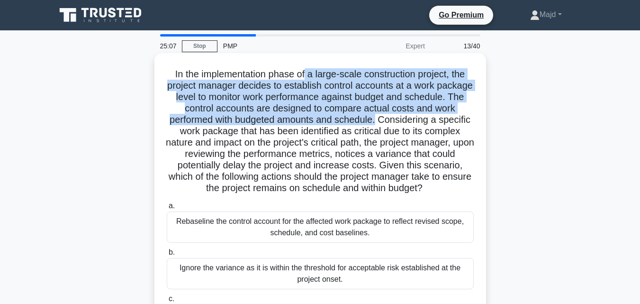
drag, startPoint x: 305, startPoint y: 75, endPoint x: 453, endPoint y: 117, distance: 154.0
click at [453, 117] on h5 "In the implementation phase of a large-scale construction project, the project …" at bounding box center [320, 131] width 309 height 126
click at [240, 111] on h5 "In the implementation phase of a large-scale construction project, the project …" at bounding box center [320, 131] width 309 height 126
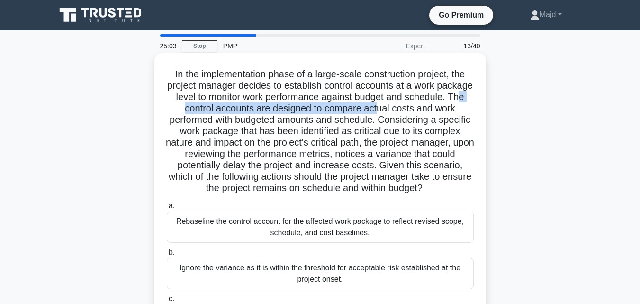
drag, startPoint x: 226, startPoint y: 109, endPoint x: 431, endPoint y: 109, distance: 205.5
click at [431, 109] on h5 "In the implementation phase of a large-scale construction project, the project …" at bounding box center [320, 131] width 309 height 126
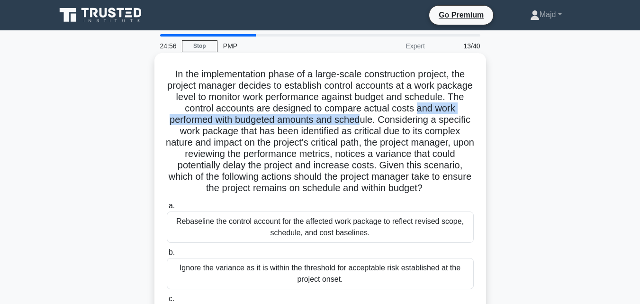
drag, startPoint x: 194, startPoint y: 125, endPoint x: 432, endPoint y: 120, distance: 238.2
click at [432, 120] on h5 "In the implementation phase of a large-scale construction project, the project …" at bounding box center [320, 131] width 309 height 126
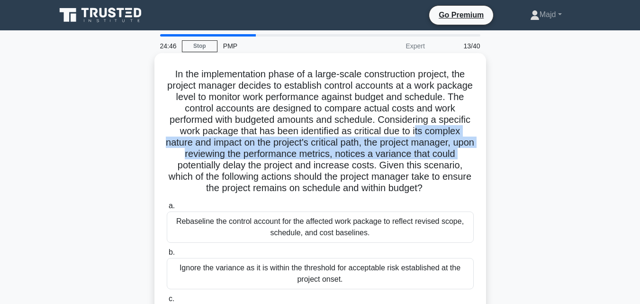
drag, startPoint x: 202, startPoint y: 144, endPoint x: 259, endPoint y: 169, distance: 62.2
click at [259, 169] on h5 "In the implementation phase of a large-scale construction project, the project …" at bounding box center [320, 131] width 309 height 126
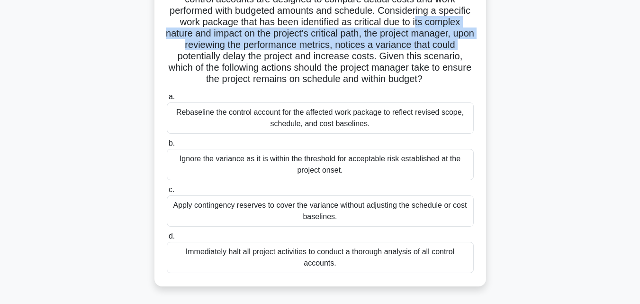
scroll to position [126, 0]
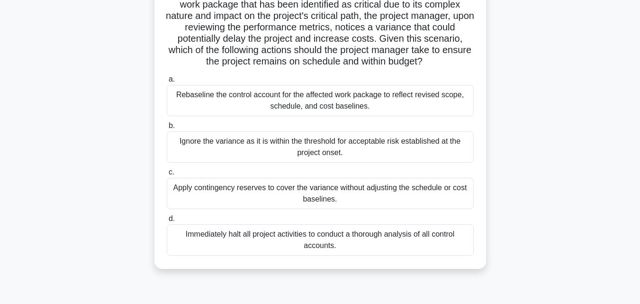
click at [258, 205] on div "Apply contingency reserves to cover the variance without adjusting the schedule…" at bounding box center [320, 193] width 307 height 31
click at [167, 175] on input "c. Apply contingency reserves to cover the variance without adjusting the sched…" at bounding box center [167, 172] width 0 height 6
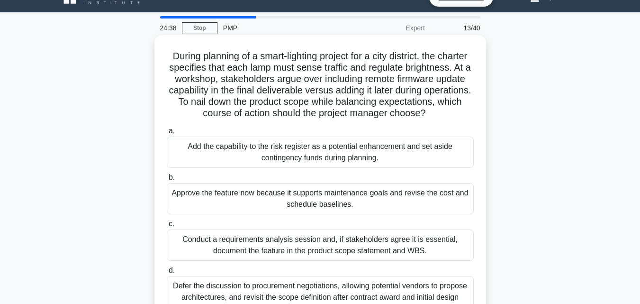
scroll to position [0, 0]
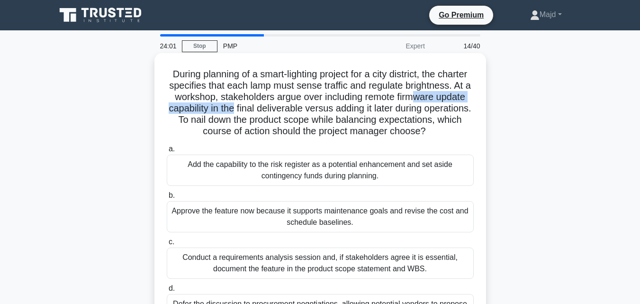
drag, startPoint x: 187, startPoint y: 111, endPoint x: 311, endPoint y: 109, distance: 123.6
click at [309, 109] on h5 "During planning of a smart-lighting project for a city district, the charter sp…" at bounding box center [320, 102] width 309 height 69
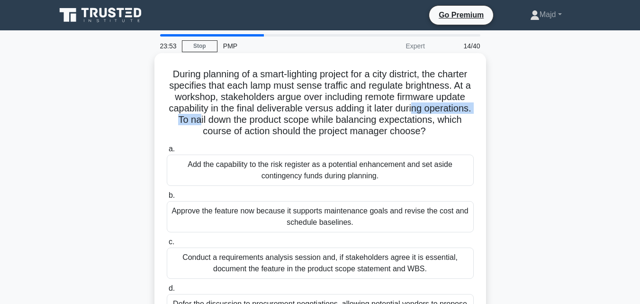
drag, startPoint x: 194, startPoint y: 123, endPoint x: 282, endPoint y: 121, distance: 88.1
click at [282, 121] on h5 "During planning of a smart-lighting project for a city district, the charter sp…" at bounding box center [320, 102] width 309 height 69
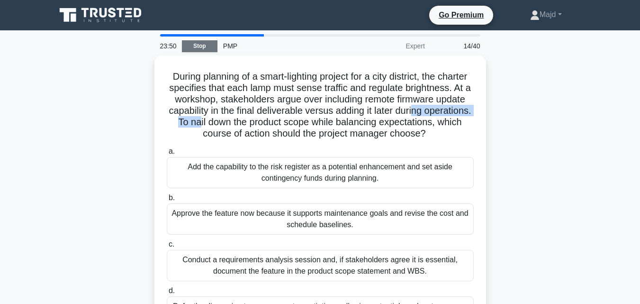
click at [196, 42] on link "Stop" at bounding box center [200, 46] width 36 height 12
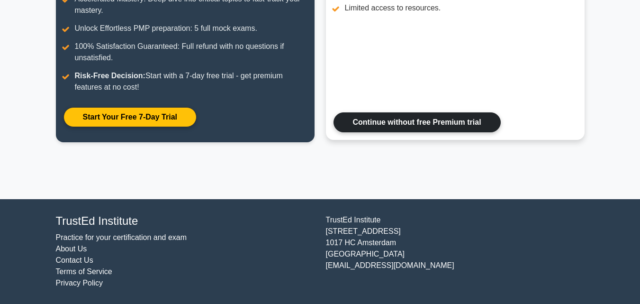
click at [342, 119] on link "Continue without free Premium trial" at bounding box center [416, 122] width 167 height 20
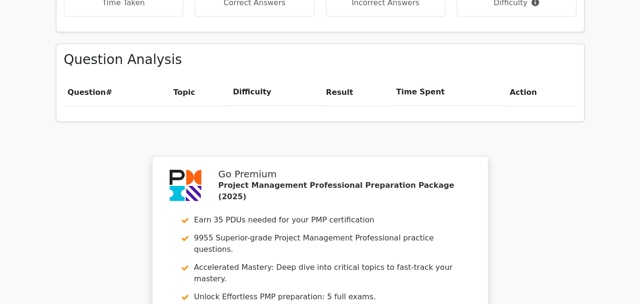
scroll to position [518, 0]
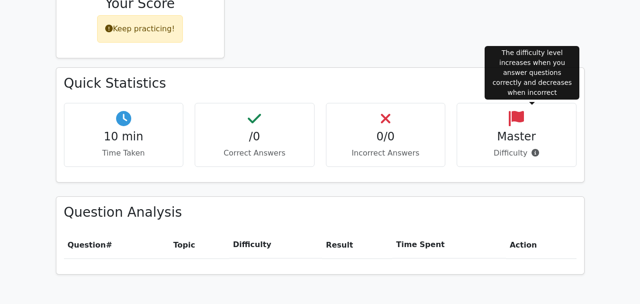
click at [533, 149] on icon at bounding box center [535, 153] width 8 height 8
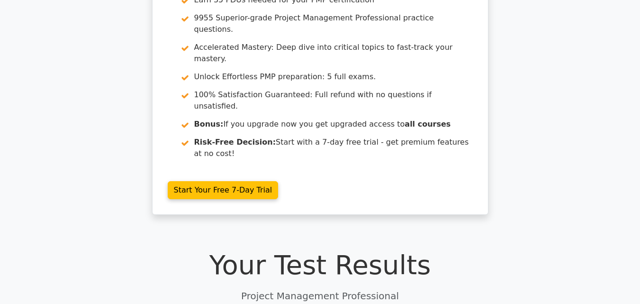
scroll to position [0, 0]
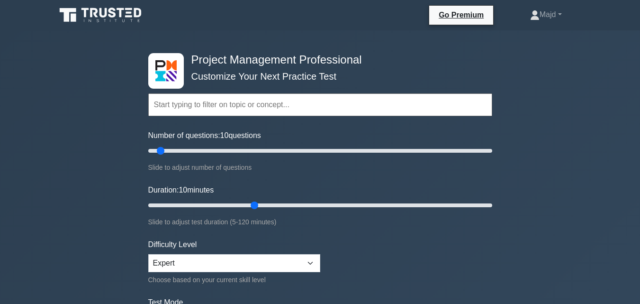
drag, startPoint x: 210, startPoint y: 149, endPoint x: 163, endPoint y: 151, distance: 46.9
type input "10"
click at [163, 151] on input "Number of questions: 10 questions" at bounding box center [320, 150] width 344 height 11
drag, startPoint x: 254, startPoint y: 206, endPoint x: 173, endPoint y: 204, distance: 81.0
type input "10"
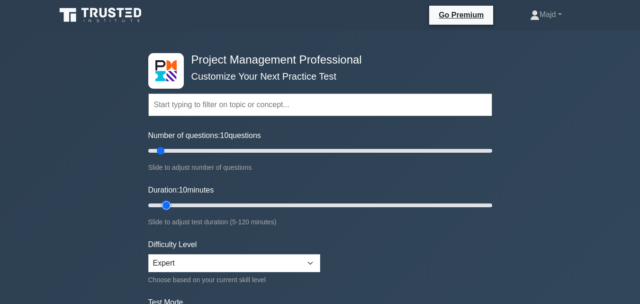
click at [173, 204] on input "Duration: 10 minutes" at bounding box center [320, 204] width 344 height 11
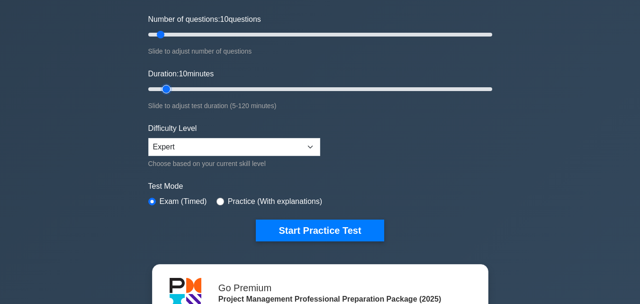
scroll to position [126, 0]
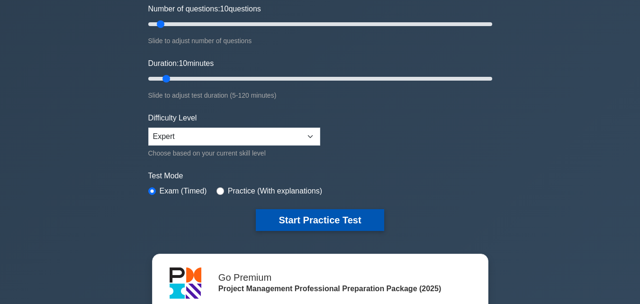
click at [302, 222] on button "Start Practice Test" at bounding box center [320, 220] width 128 height 22
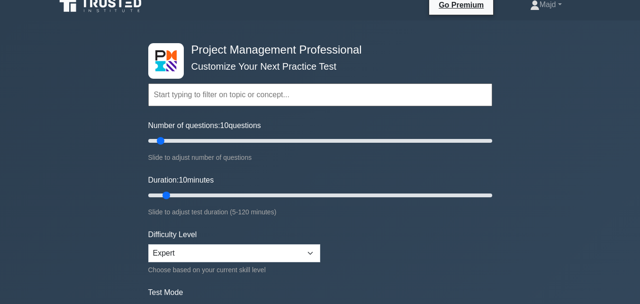
scroll to position [0, 0]
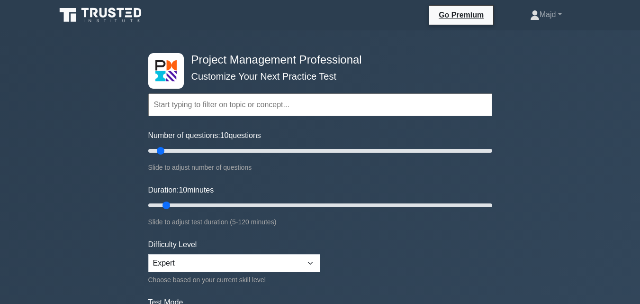
click at [97, 20] on icon at bounding box center [101, 15] width 91 height 18
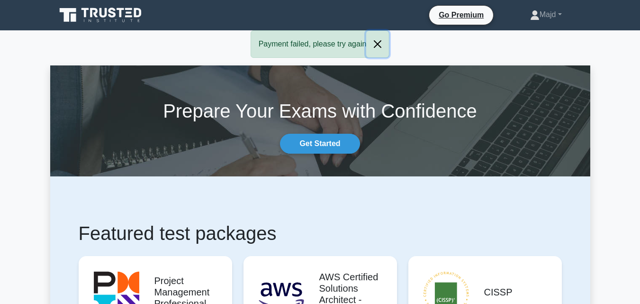
click at [377, 46] on button "Close" at bounding box center [377, 44] width 23 height 27
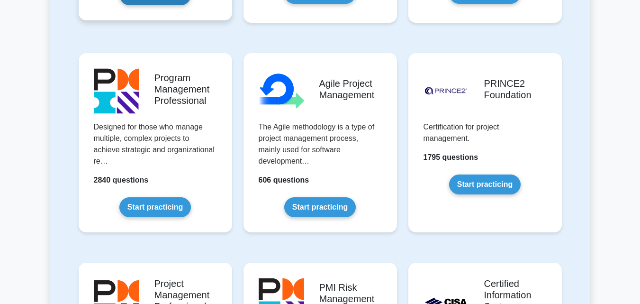
scroll to position [631, 0]
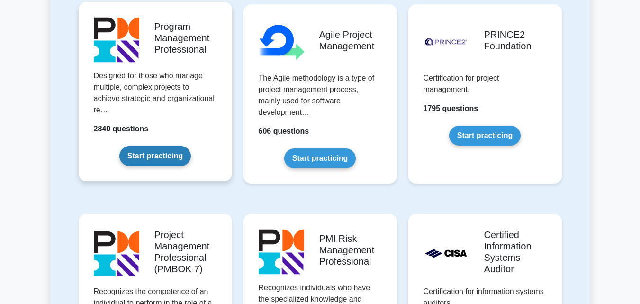
click at [164, 158] on link "Start practicing" at bounding box center [155, 156] width 72 height 20
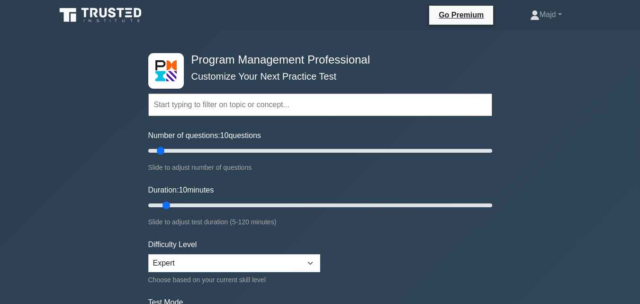
scroll to position [126, 0]
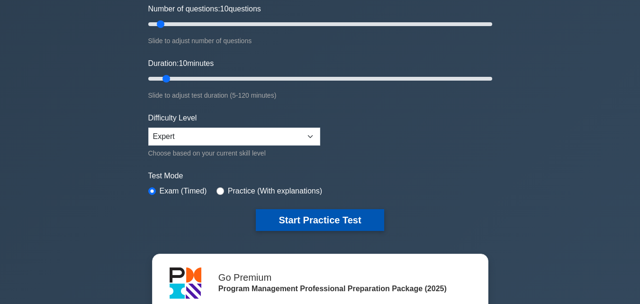
click at [287, 217] on button "Start Practice Test" at bounding box center [320, 220] width 128 height 22
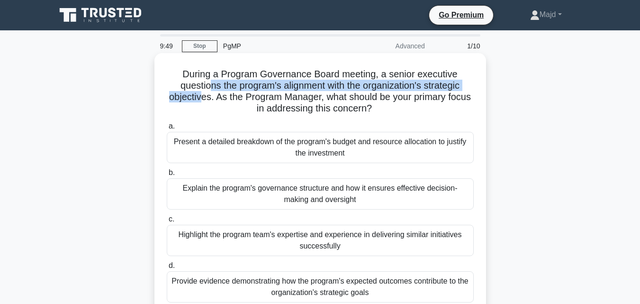
drag, startPoint x: 209, startPoint y: 88, endPoint x: 210, endPoint y: 97, distance: 9.5
click at [210, 97] on h5 "During a Program Governance Board meeting, a senior executive questions the pro…" at bounding box center [320, 91] width 309 height 46
drag, startPoint x: 242, startPoint y: 99, endPoint x: 427, endPoint y: 107, distance: 184.4
click at [427, 107] on h5 "During a Program Governance Board meeting, a senior executive questions the pro…" at bounding box center [320, 91] width 309 height 46
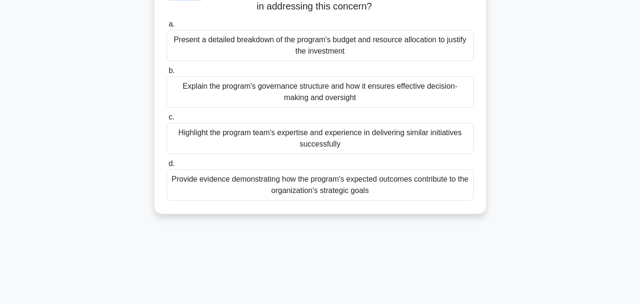
scroll to position [208, 0]
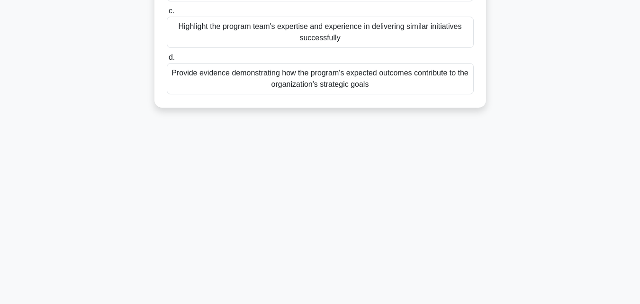
click at [258, 96] on div "a. Present a detailed breakdown of the program's budget and resource allocation…" at bounding box center [320, 4] width 318 height 186
click at [256, 85] on div "Provide evidence demonstrating how the program's expected outcomes contribute t…" at bounding box center [320, 78] width 307 height 31
click at [167, 61] on input "d. Provide evidence demonstrating how the program's expected outcomes contribut…" at bounding box center [167, 57] width 0 height 6
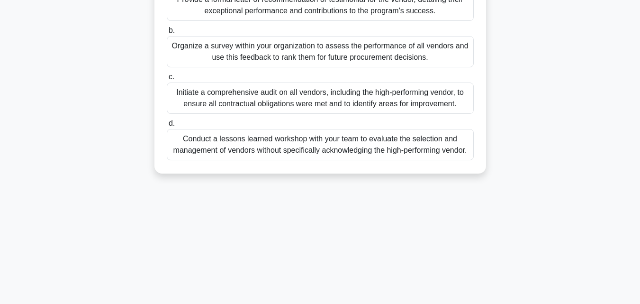
scroll to position [0, 0]
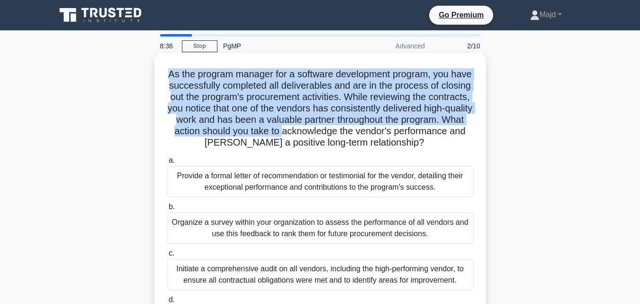
drag, startPoint x: 170, startPoint y: 71, endPoint x: 354, endPoint y: 127, distance: 192.3
click at [354, 127] on h5 "As the program manager for a software development program, you have successfull…" at bounding box center [320, 108] width 309 height 81
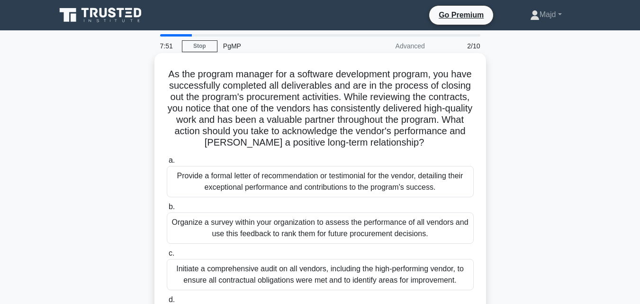
click at [304, 187] on div "Provide a formal letter of recommendation or testimonial for the vendor, detail…" at bounding box center [320, 181] width 307 height 31
click at [167, 163] on input "a. Provide a formal letter of recommendation or testimonial for the vendor, det…" at bounding box center [167, 160] width 0 height 6
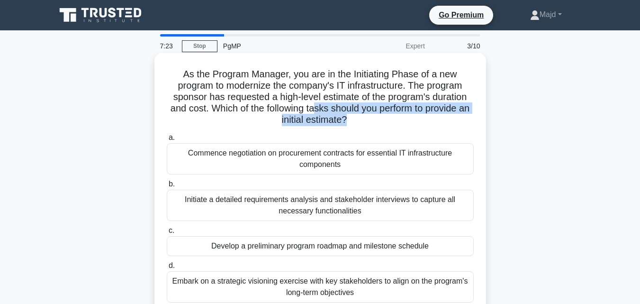
drag, startPoint x: 319, startPoint y: 107, endPoint x: 353, endPoint y: 119, distance: 36.2
click at [353, 119] on h5 "As the Program Manager, you are in the Initiating Phase of a new program to mod…" at bounding box center [320, 97] width 309 height 58
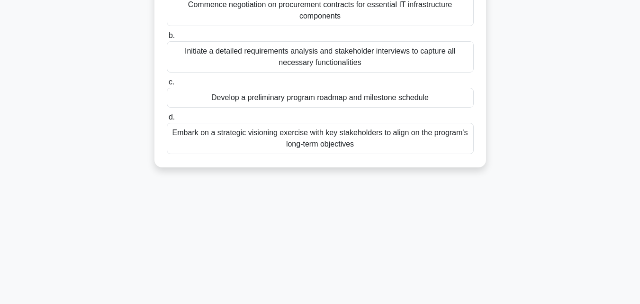
scroll to position [208, 0]
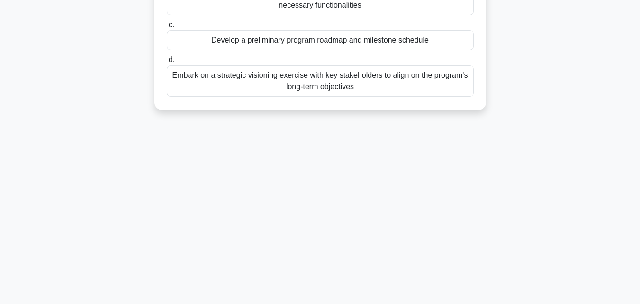
drag, startPoint x: 178, startPoint y: 66, endPoint x: 420, endPoint y: 154, distance: 257.5
click at [420, 154] on div "7:09 Stop PgMP Expert 3/10 As the Program Manager, you are in the Initiating Ph…" at bounding box center [320, 63] width 540 height 474
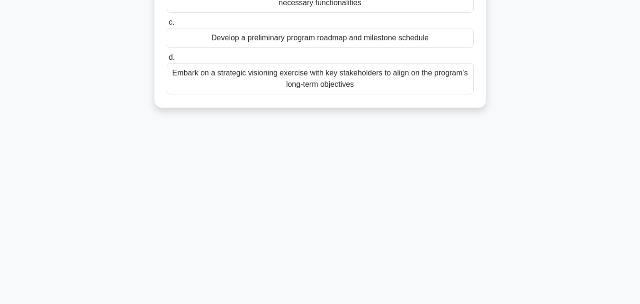
copy div "As the Program Manager, you are in the Initiating Phase of a new program to mod…"
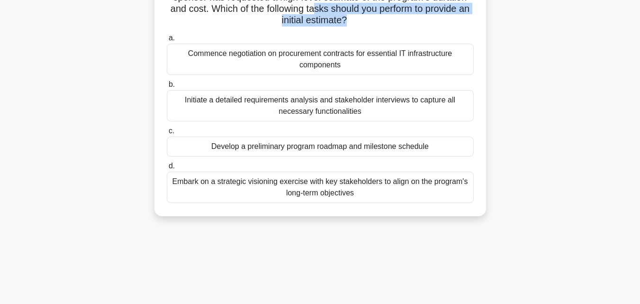
scroll to position [81, 0]
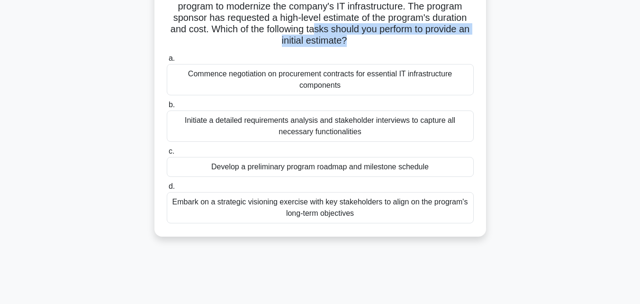
click at [508, 134] on div "As the Program Manager, you are in the Initiating Phase of a new program to mod…" at bounding box center [320, 111] width 540 height 274
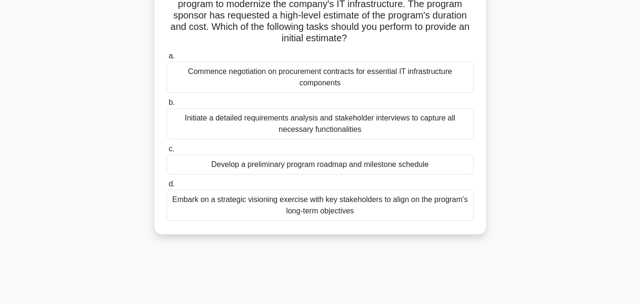
click at [327, 171] on div "Develop a preliminary program roadmap and milestone schedule" at bounding box center [320, 164] width 307 height 20
click at [167, 152] on input "c. Develop a preliminary program roadmap and milestone schedule" at bounding box center [167, 149] width 0 height 6
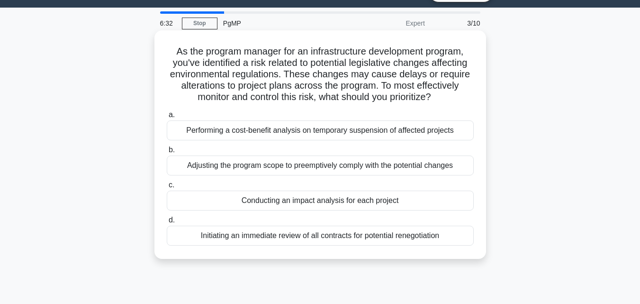
scroll to position [0, 0]
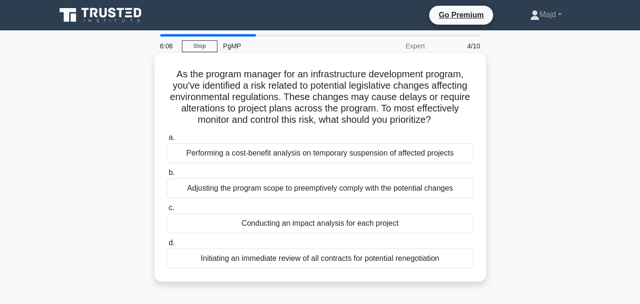
drag, startPoint x: 179, startPoint y: 74, endPoint x: 451, endPoint y: 121, distance: 275.8
click at [451, 121] on h5 "As the program manager for an infrastructure development program, you've identi…" at bounding box center [320, 97] width 309 height 58
click at [395, 105] on h5 "As the program manager for an infrastructure development program, you've identi…" at bounding box center [320, 97] width 309 height 58
drag, startPoint x: 196, startPoint y: 121, endPoint x: 346, endPoint y: 124, distance: 150.1
click at [346, 124] on h5 "As the program manager for an infrastructure development program, you've identi…" at bounding box center [320, 97] width 309 height 58
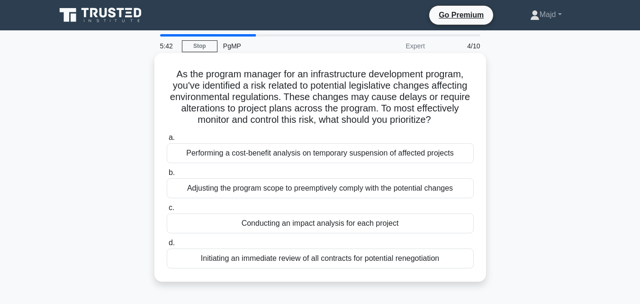
click at [292, 191] on div "Adjusting the program scope to preemptively comply with the potential changes" at bounding box center [320, 188] width 307 height 20
click at [167, 176] on input "b. Adjusting the program scope to preemptively comply with the potential changes" at bounding box center [167, 173] width 0 height 6
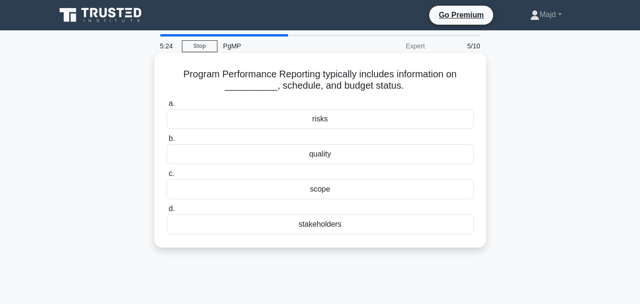
drag, startPoint x: 177, startPoint y: 72, endPoint x: 399, endPoint y: 82, distance: 222.3
click at [399, 82] on h5 "Program Performance Reporting typically includes information on __________, sch…" at bounding box center [320, 80] width 309 height 24
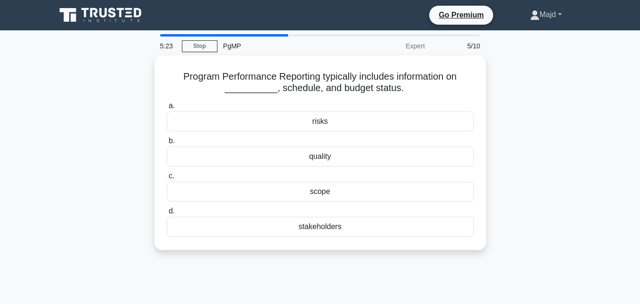
copy h5 "Program Performance Reporting typically includes information on __________, sch…"
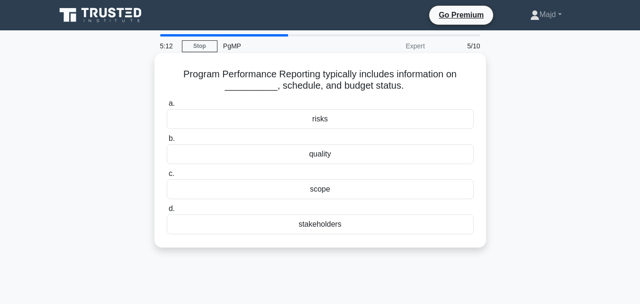
click at [323, 191] on div "scope" at bounding box center [320, 189] width 307 height 20
click at [167, 177] on input "c. scope" at bounding box center [167, 173] width 0 height 6
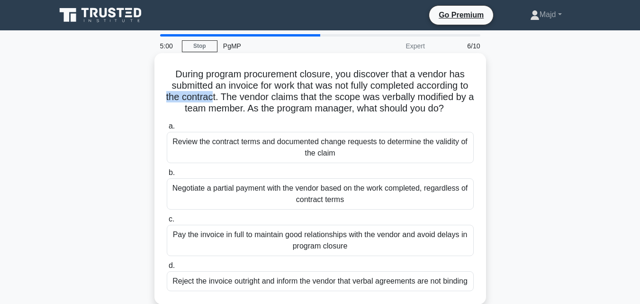
drag, startPoint x: 177, startPoint y: 100, endPoint x: 225, endPoint y: 97, distance: 48.4
click at [225, 97] on h5 "During program procurement closure, you discover that a vendor has submitted an…" at bounding box center [320, 91] width 309 height 46
drag, startPoint x: 192, startPoint y: 110, endPoint x: 262, endPoint y: 110, distance: 70.1
click at [262, 110] on h5 "During program procurement closure, you discover that a vendor has submitted an…" at bounding box center [320, 91] width 309 height 46
click at [264, 152] on div "Review the contract terms and documented change requests to determine the valid…" at bounding box center [320, 147] width 307 height 31
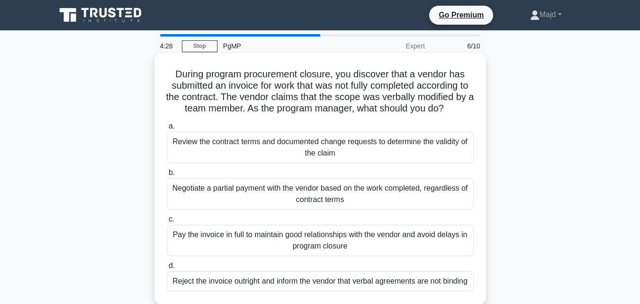
click at [167, 129] on input "a. Review the contract terms and documented change requests to determine the va…" at bounding box center [167, 126] width 0 height 6
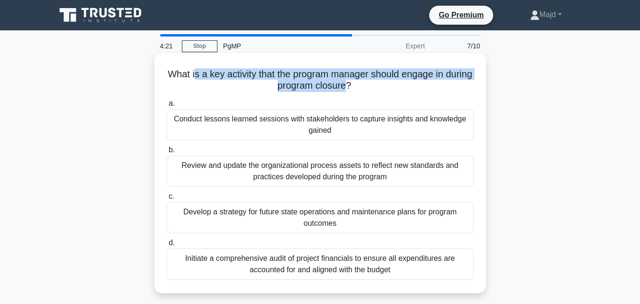
drag, startPoint x: 206, startPoint y: 75, endPoint x: 362, endPoint y: 89, distance: 155.9
click at [362, 89] on h5 "What is a key activity that the program manager should engage in during program…" at bounding box center [320, 80] width 309 height 24
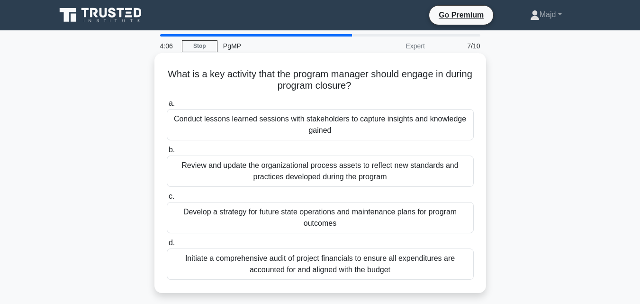
click at [362, 87] on icon ".spinner_0XTQ{transform-origin:center;animation:spinner_y6GP .75s linear infini…" at bounding box center [356, 86] width 11 height 11
drag, startPoint x: 204, startPoint y: 75, endPoint x: 460, endPoint y: 82, distance: 255.8
click at [460, 82] on h5 "What is a key activity that the program manager should engage in during program…" at bounding box center [320, 80] width 309 height 24
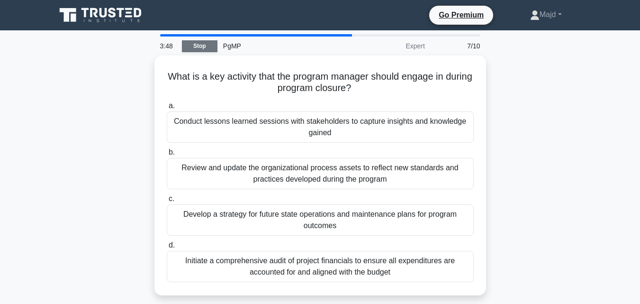
click at [191, 45] on link "Stop" at bounding box center [200, 46] width 36 height 12
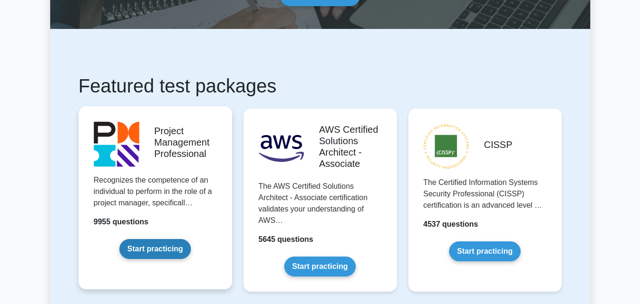
scroll to position [126, 0]
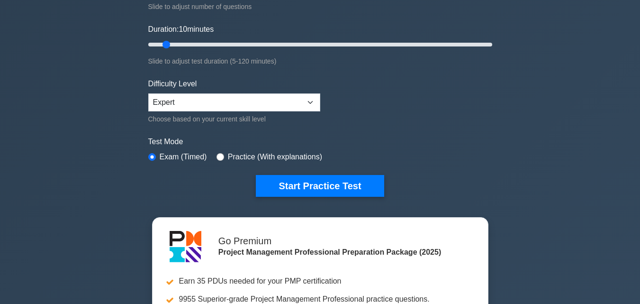
scroll to position [252, 0]
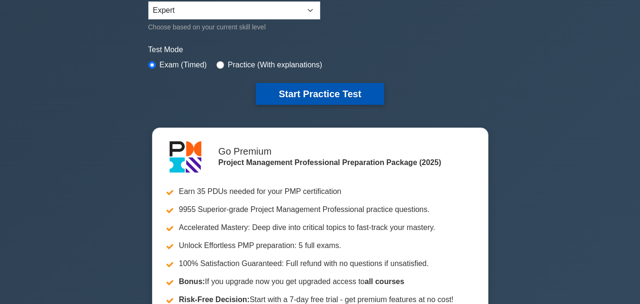
click at [282, 93] on button "Start Practice Test" at bounding box center [320, 94] width 128 height 22
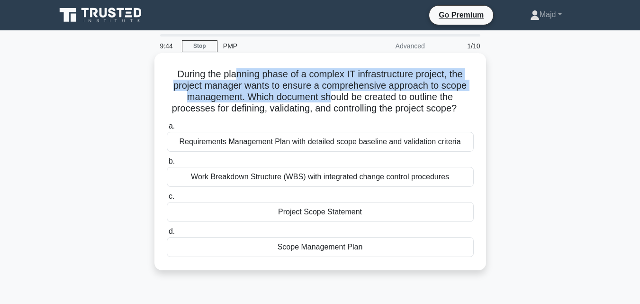
drag, startPoint x: 236, startPoint y: 76, endPoint x: 331, endPoint y: 100, distance: 97.2
click at [331, 100] on h5 "During the planning phase of a complex IT infrastructure project, the project m…" at bounding box center [320, 91] width 309 height 46
click at [280, 77] on h5 "During the planning phase of a complex IT infrastructure project, the project m…" at bounding box center [320, 91] width 309 height 46
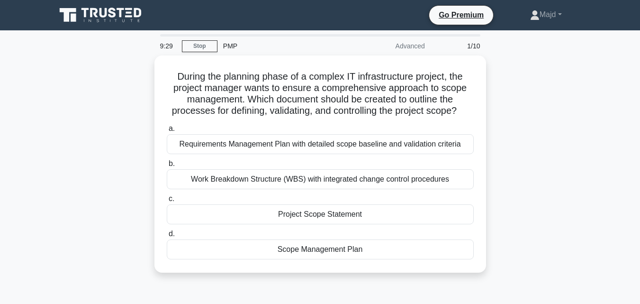
drag, startPoint x: 170, startPoint y: 70, endPoint x: 501, endPoint y: 110, distance: 333.9
click at [501, 110] on div "During the planning phase of a complex IT infrastructure project, the project m…" at bounding box center [320, 169] width 540 height 228
copy h5 "During the planning phase of a complex IT infrastructure project, the project m…"
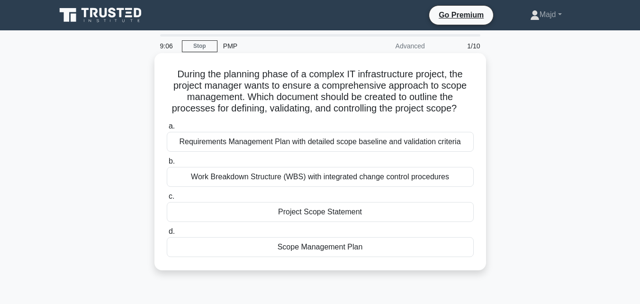
click at [335, 252] on div "Scope Management Plan" at bounding box center [320, 247] width 307 height 20
click at [167, 234] on input "d. Scope Management Plan" at bounding box center [167, 231] width 0 height 6
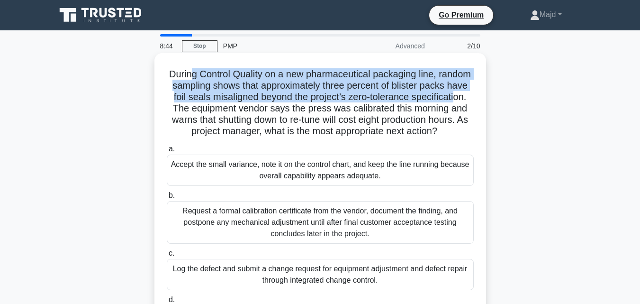
drag, startPoint x: 211, startPoint y: 71, endPoint x: 215, endPoint y: 107, distance: 36.2
click at [215, 107] on h5 "During Control Quality on a new pharmaceutical packaging line, random sampling …" at bounding box center [320, 102] width 309 height 69
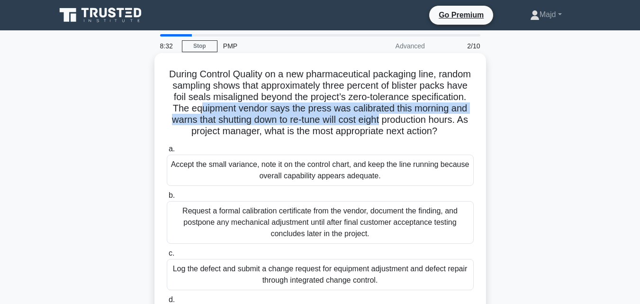
drag, startPoint x: 259, startPoint y: 110, endPoint x: 471, endPoint y: 120, distance: 211.9
click at [471, 120] on h5 "During Control Quality on a new pharmaceutical packaging line, random sampling …" at bounding box center [320, 102] width 309 height 69
click at [395, 111] on h5 "During Control Quality on a new pharmaceutical packaging line, random sampling …" at bounding box center [320, 102] width 309 height 69
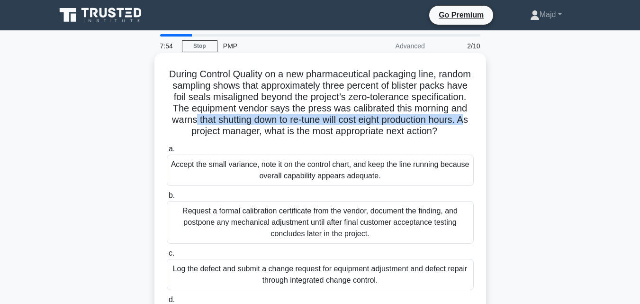
drag, startPoint x: 265, startPoint y: 119, endPoint x: 259, endPoint y: 130, distance: 12.1
click at [259, 130] on h5 "During Control Quality on a new pharmaceutical packaging line, random sampling …" at bounding box center [320, 102] width 309 height 69
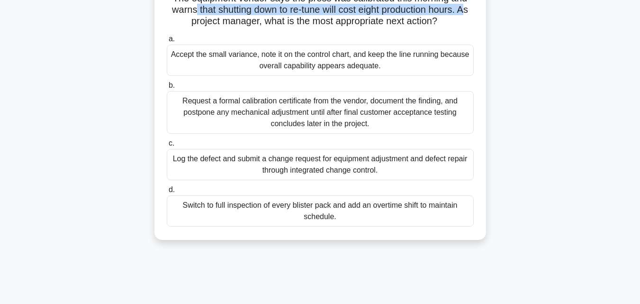
scroll to position [126, 0]
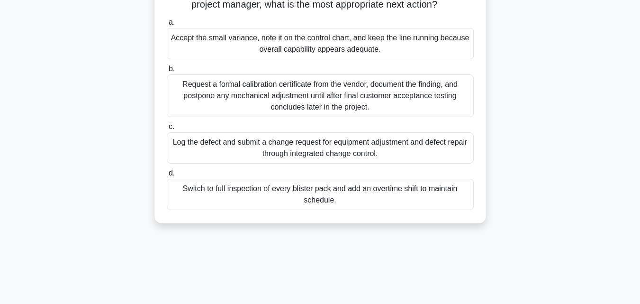
click at [290, 117] on div "Request a formal calibration certificate from the vendor, document the finding,…" at bounding box center [320, 95] width 307 height 43
click at [167, 72] on input "b. Request a formal calibration certificate from the vendor, document the findi…" at bounding box center [167, 69] width 0 height 6
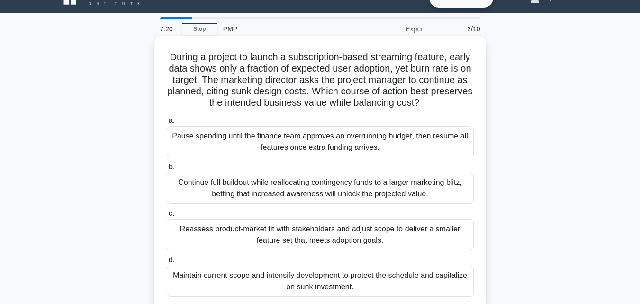
scroll to position [0, 0]
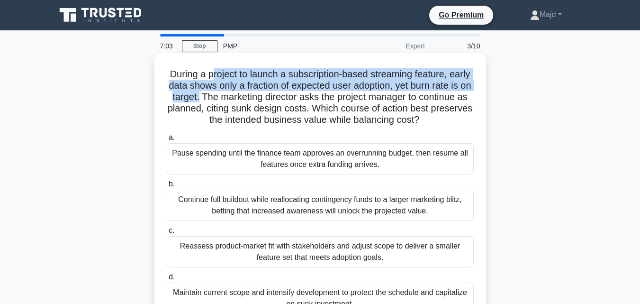
drag, startPoint x: 224, startPoint y: 77, endPoint x: 242, endPoint y: 98, distance: 28.5
click at [242, 98] on h5 "During a project to launch a subscription-based streaming feature, early data s…" at bounding box center [320, 97] width 309 height 58
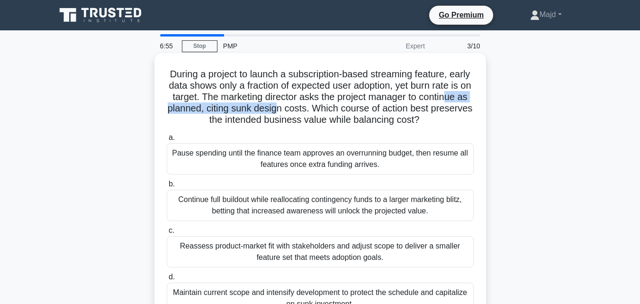
drag, startPoint x: 197, startPoint y: 111, endPoint x: 337, endPoint y: 111, distance: 139.7
click at [337, 111] on h5 "During a project to launch a subscription-based streaming feature, early data s…" at bounding box center [320, 97] width 309 height 58
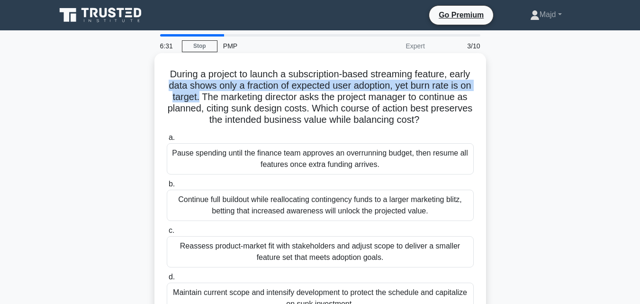
drag, startPoint x: 192, startPoint y: 86, endPoint x: 243, endPoint y: 98, distance: 51.9
click at [243, 98] on h5 "During a project to launch a subscription-based streaming feature, early data s…" at bounding box center [320, 97] width 309 height 58
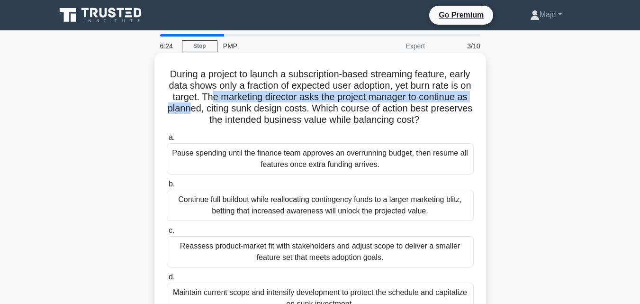
drag, startPoint x: 256, startPoint y: 98, endPoint x: 248, endPoint y: 107, distance: 12.4
click at [248, 107] on h5 "During a project to launch a subscription-based streaming feature, early data s…" at bounding box center [320, 97] width 309 height 58
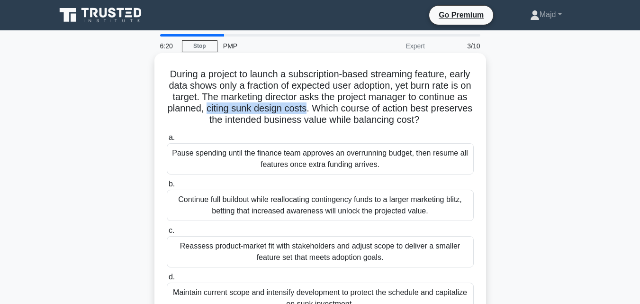
drag, startPoint x: 364, startPoint y: 107, endPoint x: 265, endPoint y: 109, distance: 99.5
click at [265, 109] on h5 "During a project to launch a subscription-based streaming feature, early data s…" at bounding box center [320, 97] width 309 height 58
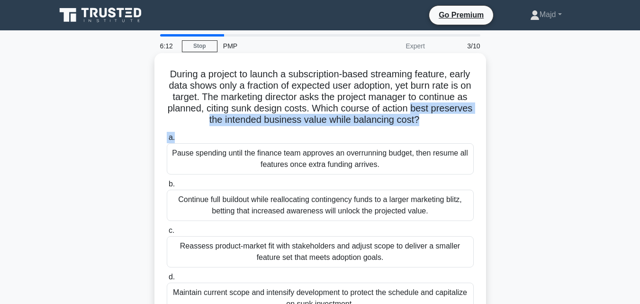
drag, startPoint x: 171, startPoint y: 119, endPoint x: 388, endPoint y: 134, distance: 217.8
click at [388, 133] on div "During a project to launch a subscription-based streaming feature, early data s…" at bounding box center [320, 190] width 324 height 266
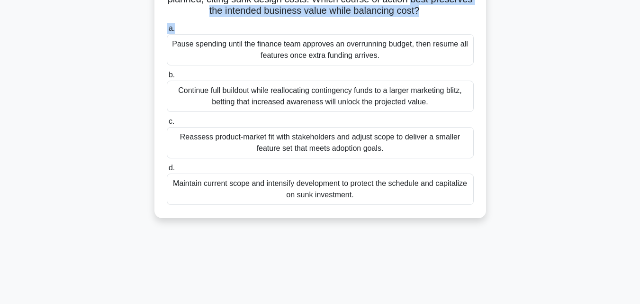
scroll to position [126, 0]
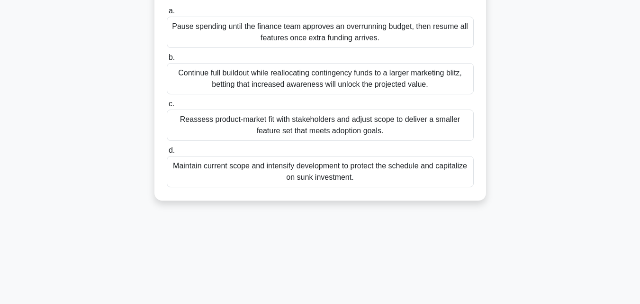
click at [261, 132] on div "Reassess product-market fit with stakeholders and adjust scope to deliver a sma…" at bounding box center [320, 124] width 307 height 31
click at [167, 107] on input "c. Reassess product-market fit with stakeholders and adjust scope to deliver a …" at bounding box center [167, 104] width 0 height 6
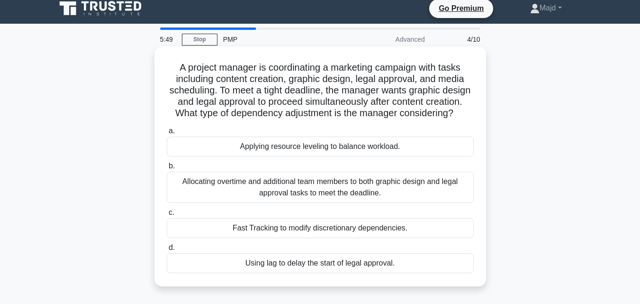
scroll to position [0, 0]
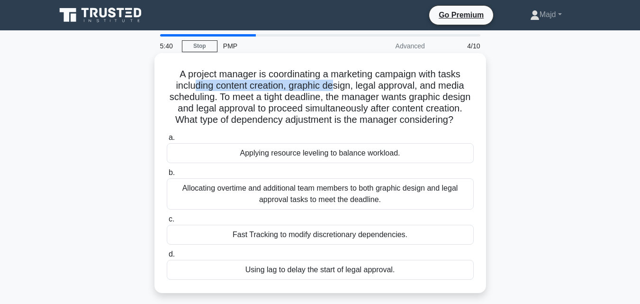
drag, startPoint x: 194, startPoint y: 89, endPoint x: 361, endPoint y: 91, distance: 167.2
click at [347, 89] on h5 "A project manager is coordinating a marketing campaign with tasks including con…" at bounding box center [320, 97] width 309 height 58
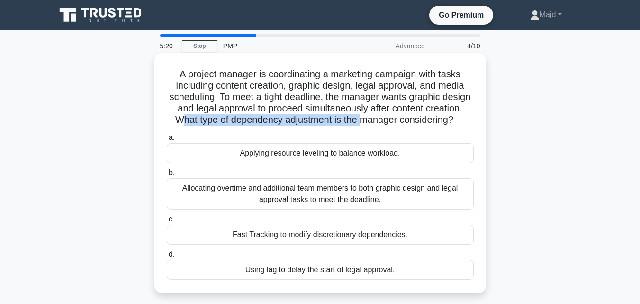
drag, startPoint x: 232, startPoint y: 120, endPoint x: 417, endPoint y: 122, distance: 185.2
click at [417, 122] on h5 "A project manager is coordinating a marketing campaign with tasks including con…" at bounding box center [320, 97] width 309 height 58
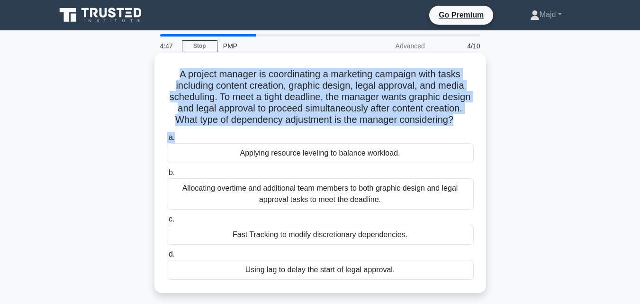
drag, startPoint x: 164, startPoint y: 74, endPoint x: 375, endPoint y: 147, distance: 223.6
click at [375, 147] on div "A project manager is coordinating a marketing campaign with tasks including con…" at bounding box center [320, 173] width 324 height 232
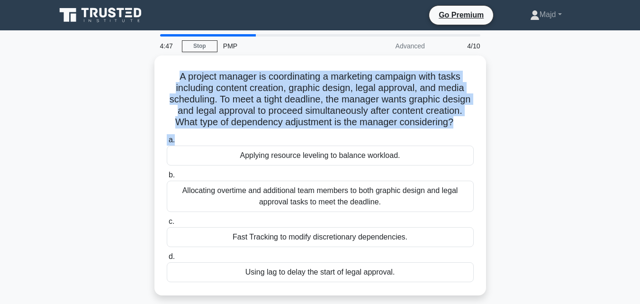
copy div "A project manager is coordinating a marketing campaign with tasks including con…"
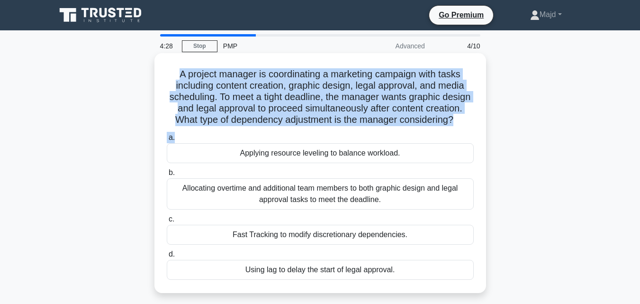
click at [188, 144] on label "a. Applying resource leveling to balance workload." at bounding box center [320, 147] width 307 height 31
click at [167, 141] on input "a. Applying resource leveling to balance workload." at bounding box center [167, 137] width 0 height 6
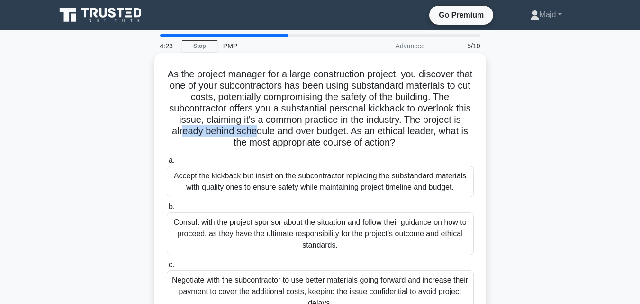
drag, startPoint x: 254, startPoint y: 130, endPoint x: 180, endPoint y: 127, distance: 73.9
click at [180, 127] on h5 "As the project manager for a large construction project, you discover that one …" at bounding box center [320, 108] width 309 height 81
drag, startPoint x: 191, startPoint y: 141, endPoint x: 295, endPoint y: 143, distance: 104.2
click at [295, 143] on h5 "As the project manager for a large construction project, you discover that one …" at bounding box center [320, 108] width 309 height 81
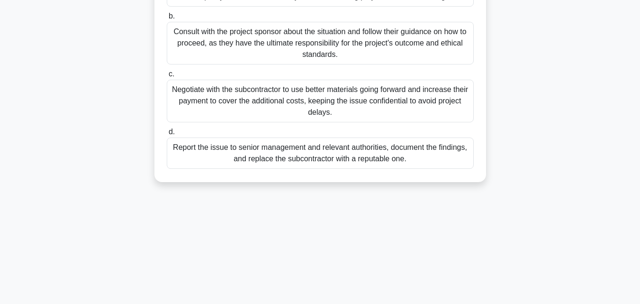
scroll to position [208, 0]
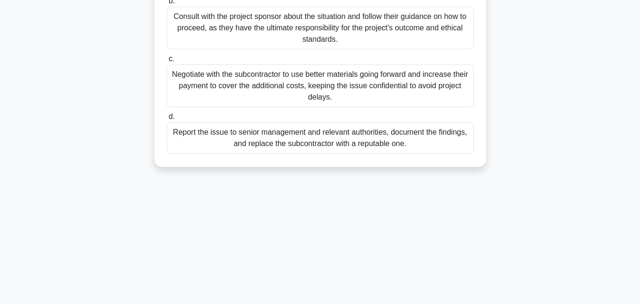
drag, startPoint x: 166, startPoint y: 68, endPoint x: 433, endPoint y: 173, distance: 287.0
click at [433, 173] on div "As the project manager for a large construction project, you discover that one …" at bounding box center [320, 13] width 540 height 331
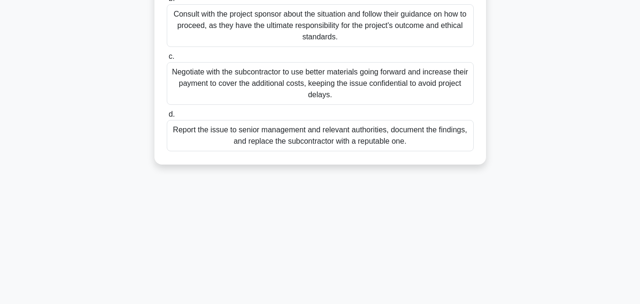
copy div "As the project manager for a large construction project, you discover that one …"
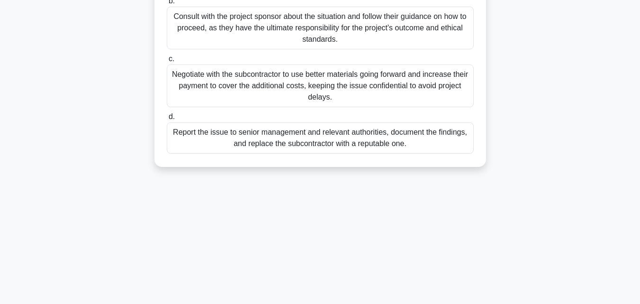
click at [290, 185] on div "4:08 Stop PMP Advanced 5/10 As the project manager for a large construction pro…" at bounding box center [320, 63] width 540 height 474
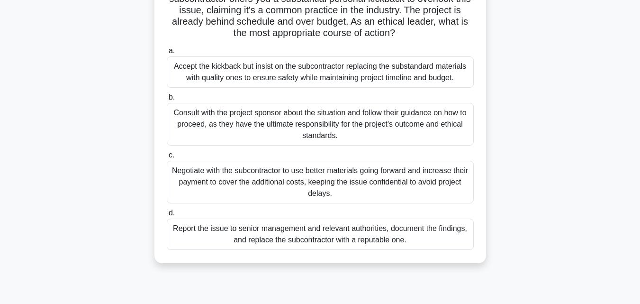
scroll to position [126, 0]
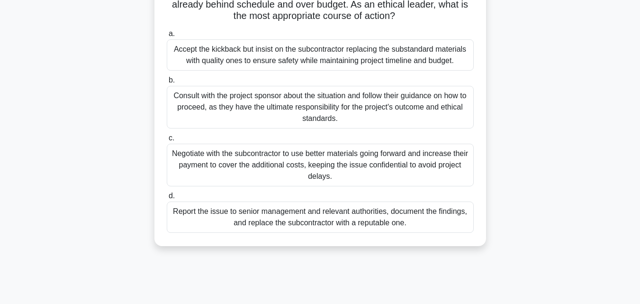
click at [279, 215] on div "Report the issue to senior management and relevant authorities, document the fi…" at bounding box center [320, 216] width 307 height 31
click at [167, 199] on input "d. Report the issue to senior management and relevant authorities, document the…" at bounding box center [167, 196] width 0 height 6
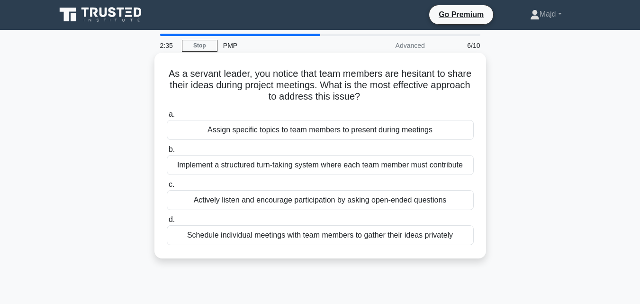
scroll to position [0, 0]
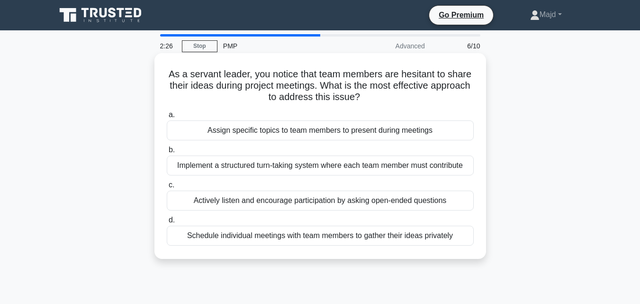
drag, startPoint x: 175, startPoint y: 73, endPoint x: 466, endPoint y: 91, distance: 291.8
click at [466, 91] on h5 "As a servant leader, you notice that team members are hesitant to share their i…" at bounding box center [320, 85] width 309 height 35
click at [334, 166] on div "Implement a structured turn-taking system where each team member must contribute" at bounding box center [320, 165] width 307 height 20
click at [167, 153] on input "b. Implement a structured turn-taking system where each team member must contri…" at bounding box center [167, 150] width 0 height 6
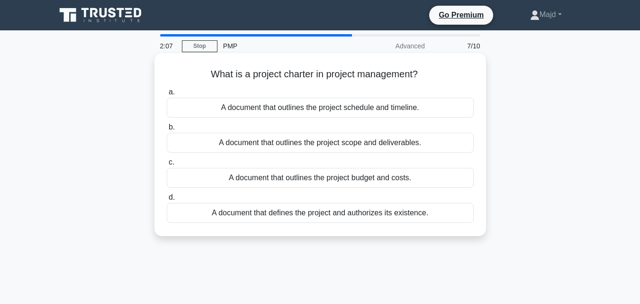
click at [315, 214] on div "A document that defines the project and authorizes its existence." at bounding box center [320, 213] width 307 height 20
click at [167, 200] on input "d. A document that defines the project and authorizes its existence." at bounding box center [167, 197] width 0 height 6
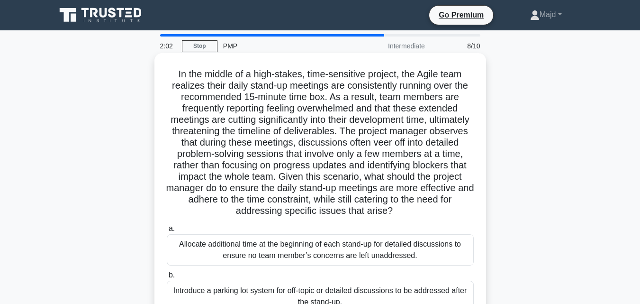
click at [171, 74] on h5 "In the middle of a high-stakes, time-sensitive project, the Agile team realizes…" at bounding box center [320, 142] width 309 height 149
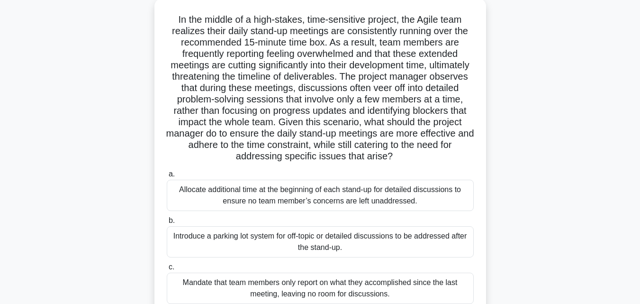
scroll to position [208, 0]
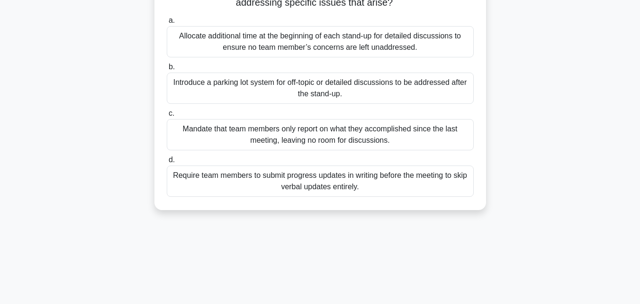
drag, startPoint x: 176, startPoint y: 74, endPoint x: 362, endPoint y: 209, distance: 230.3
click at [362, 209] on div "In the middle of a high-stakes, time-sensitive project, the Agile team realizes…" at bounding box center [319, 27] width 331 height 365
copy div "n the middle of a high-stakes, time-sensitive project, the Agile team realizes …"
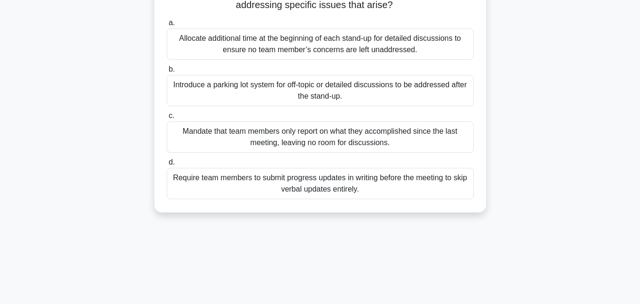
click at [108, 107] on div "In the middle of a high-stakes, time-sensitive project, the Agile team realizes…" at bounding box center [320, 36] width 540 height 376
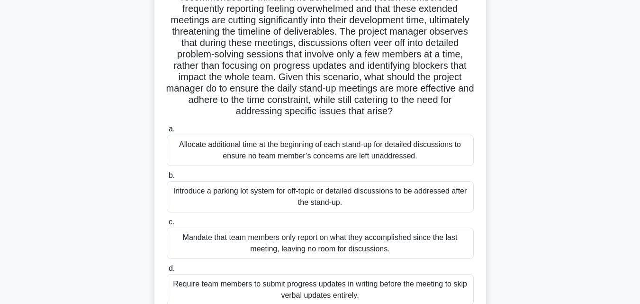
scroll to position [81, 0]
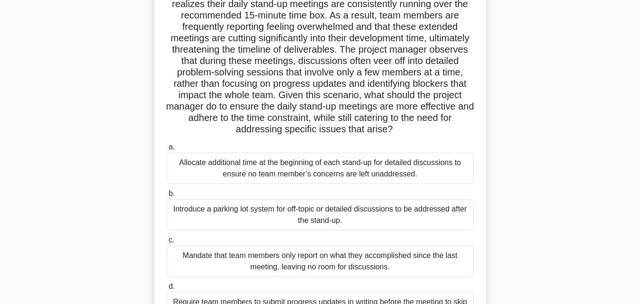
click at [305, 214] on div "Introduce a parking lot system for off-topic or detailed discussions to be addr…" at bounding box center [320, 214] width 307 height 31
click at [167, 197] on input "b. Introduce a parking lot system for off-topic or detailed discussions to be a…" at bounding box center [167, 193] width 0 height 6
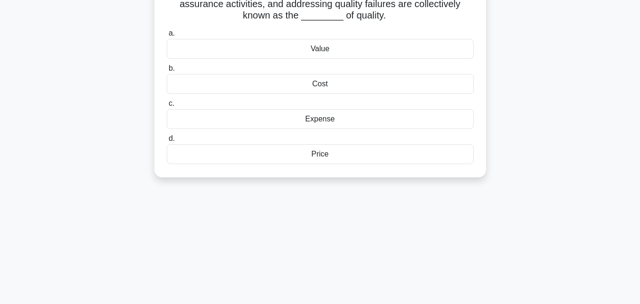
scroll to position [0, 0]
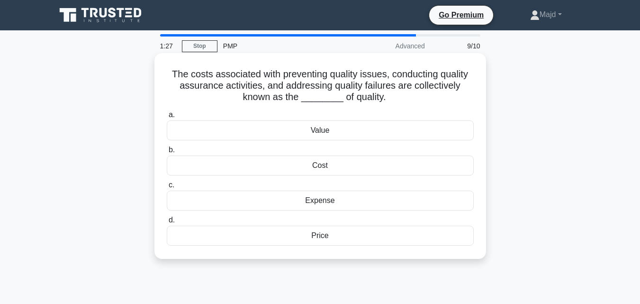
click at [351, 171] on div "Cost" at bounding box center [320, 165] width 307 height 20
click at [167, 153] on input "b. Cost" at bounding box center [167, 150] width 0 height 6
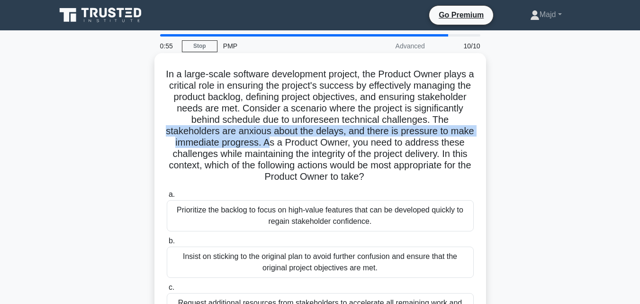
drag, startPoint x: 186, startPoint y: 131, endPoint x: 295, endPoint y: 145, distance: 109.8
click at [295, 145] on h5 "In a large-scale software development project, the Product Owner plays a critic…" at bounding box center [320, 125] width 309 height 115
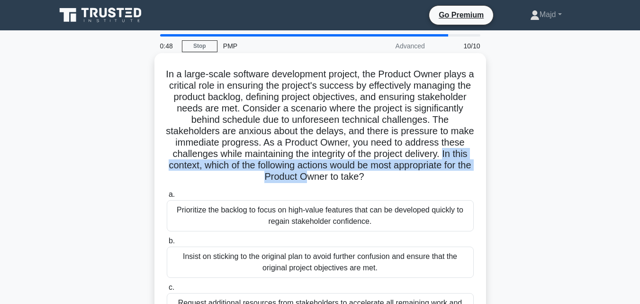
drag, startPoint x: 190, startPoint y: 165, endPoint x: 349, endPoint y: 174, distance: 158.9
click at [349, 174] on h5 "In a large-scale software development project, the Product Owner plays a critic…" at bounding box center [320, 125] width 309 height 115
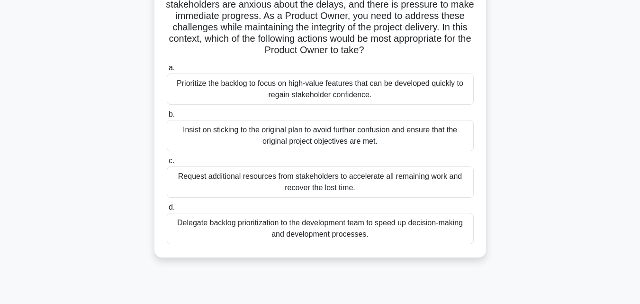
click at [300, 94] on div "Prioritize the backlog to focus on high-value features that can be developed qu…" at bounding box center [320, 88] width 307 height 31
click at [167, 71] on input "a. Prioritize the backlog to focus on high-value features that can be developed…" at bounding box center [167, 68] width 0 height 6
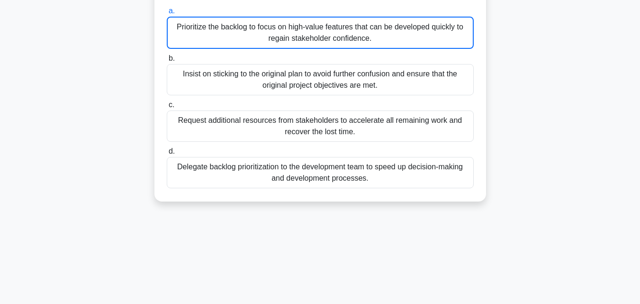
scroll to position [208, 0]
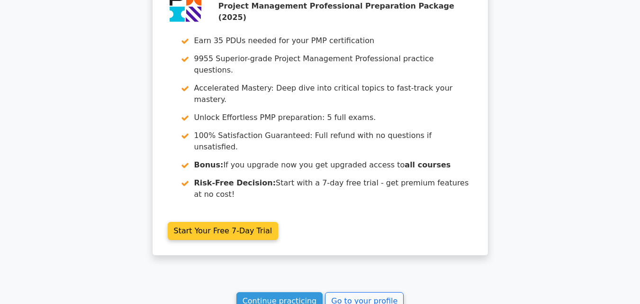
scroll to position [1779, 0]
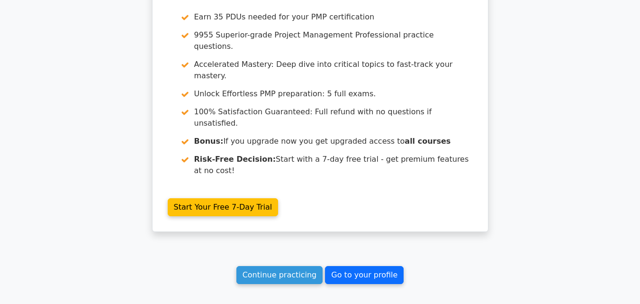
click at [345, 266] on link "Go to your profile" at bounding box center [364, 275] width 79 height 18
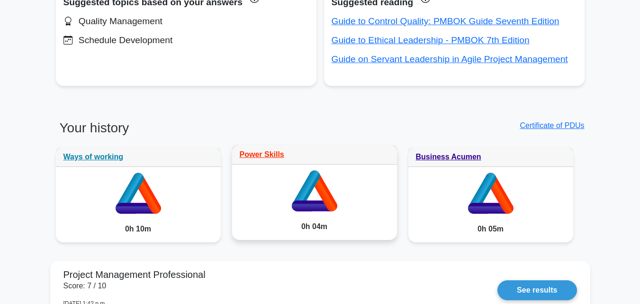
scroll to position [758, 0]
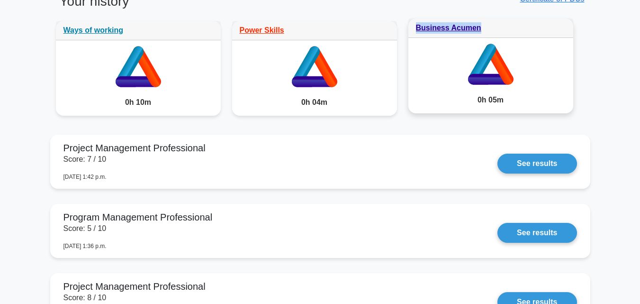
drag, startPoint x: 491, startPoint y: 29, endPoint x: 413, endPoint y: 30, distance: 77.7
click at [413, 30] on div "Business Acumen" at bounding box center [490, 27] width 165 height 19
copy link "Business Acumen"
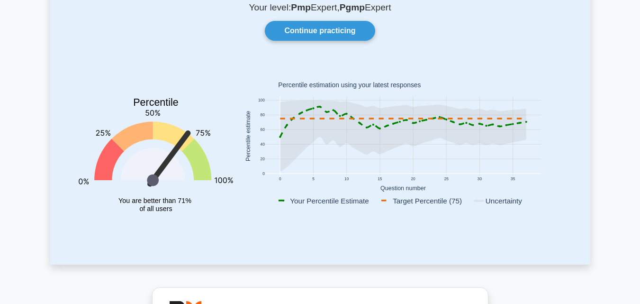
scroll to position [0, 0]
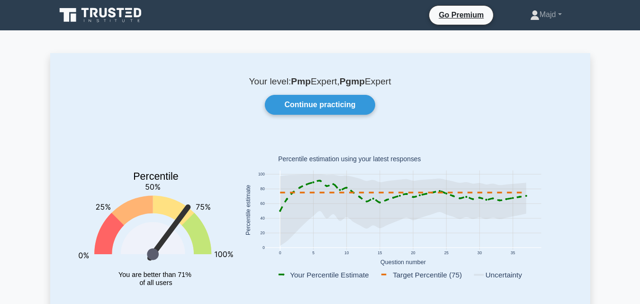
drag, startPoint x: 367, startPoint y: 82, endPoint x: 339, endPoint y: 84, distance: 28.0
click at [339, 84] on p "Your level: Pmp Expert, Pgmp Expert" at bounding box center [320, 81] width 494 height 11
click at [66, 19] on icon at bounding box center [67, 15] width 17 height 14
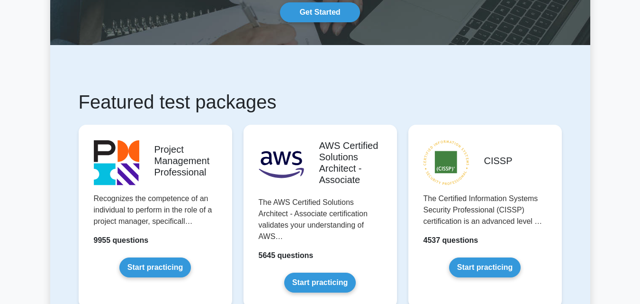
scroll to position [126, 0]
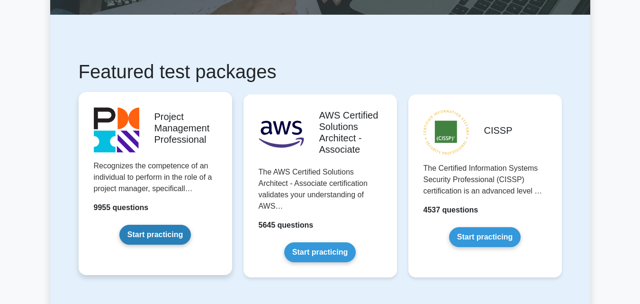
click at [170, 229] on link "Start practicing" at bounding box center [155, 234] width 72 height 20
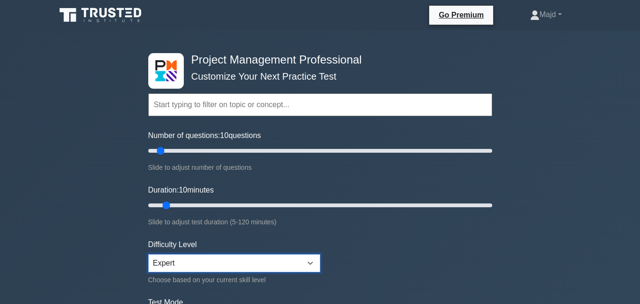
click at [223, 257] on select "Beginner Intermediate Expert" at bounding box center [234, 263] width 172 height 18
select select "intermediate"
click at [148, 254] on select "Beginner Intermediate Expert" at bounding box center [234, 263] width 172 height 18
click at [207, 112] on input "text" at bounding box center [320, 104] width 344 height 23
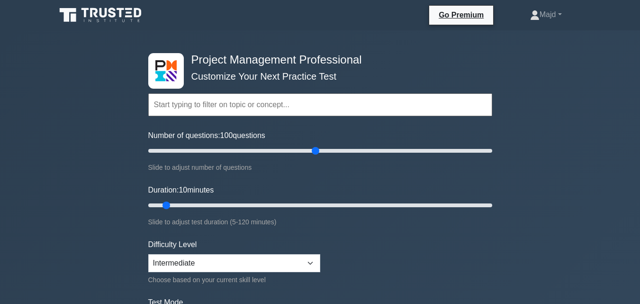
drag, startPoint x: 163, startPoint y: 152, endPoint x: 319, endPoint y: 152, distance: 155.8
type input "100"
click at [319, 152] on input "Number of questions: 100 questions" at bounding box center [320, 150] width 344 height 11
drag, startPoint x: 168, startPoint y: 203, endPoint x: 428, endPoint y: 214, distance: 259.7
click at [428, 211] on input "Duration: 100 minutes" at bounding box center [320, 204] width 344 height 11
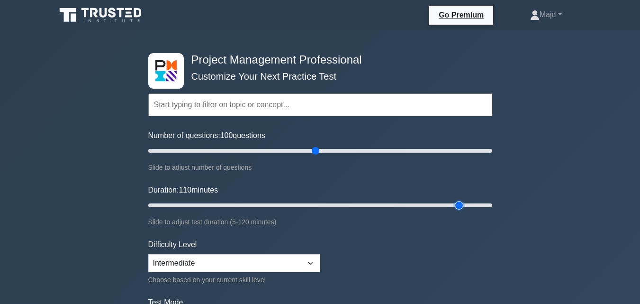
drag, startPoint x: 431, startPoint y: 204, endPoint x: 457, endPoint y: 206, distance: 26.6
type input "110"
click at [457, 206] on input "Duration: 110 minutes" at bounding box center [320, 204] width 344 height 11
